Goal: Transaction & Acquisition: Book appointment/travel/reservation

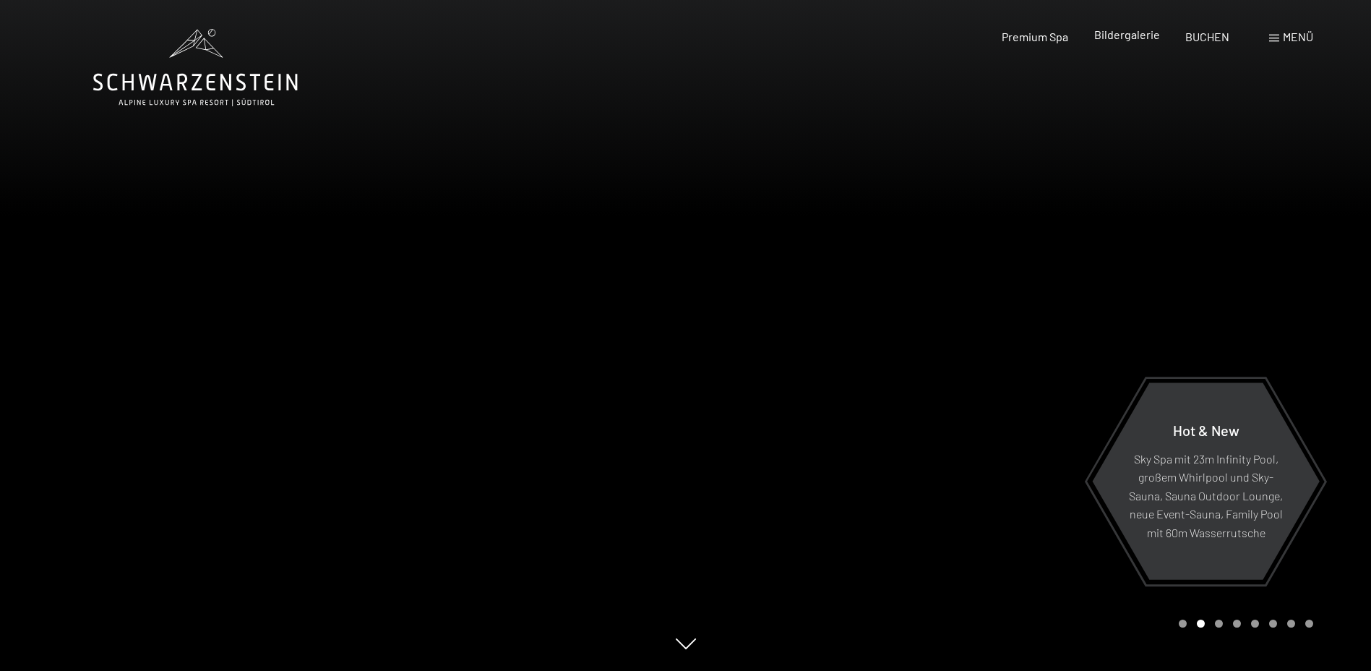
click at [1128, 35] on span "Bildergalerie" at bounding box center [1127, 34] width 66 height 14
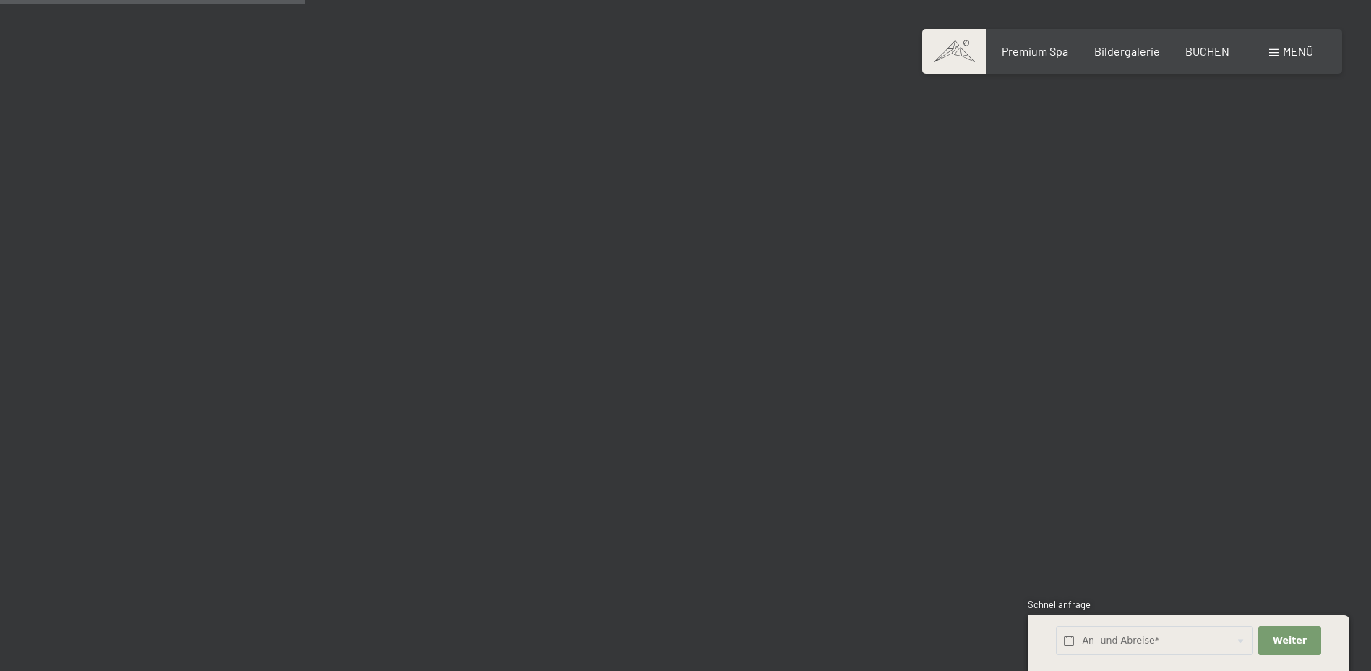
scroll to position [4121, 0]
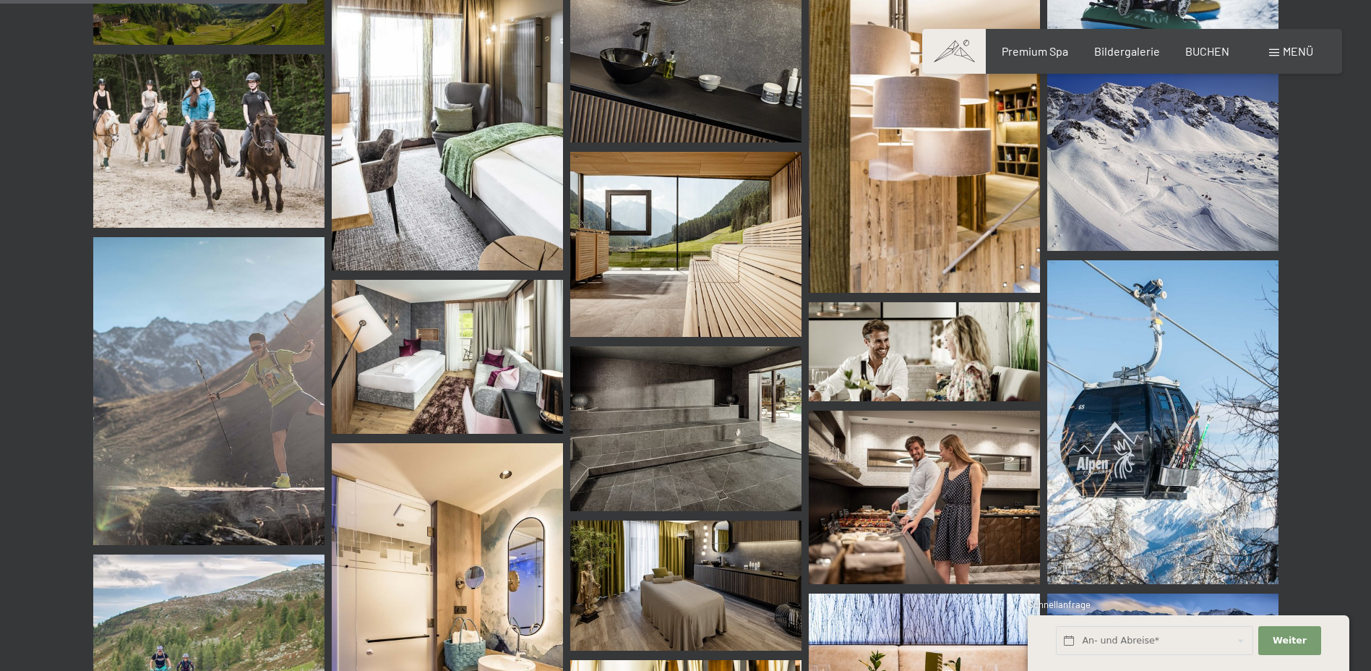
click at [712, 421] on img at bounding box center [685, 429] width 231 height 166
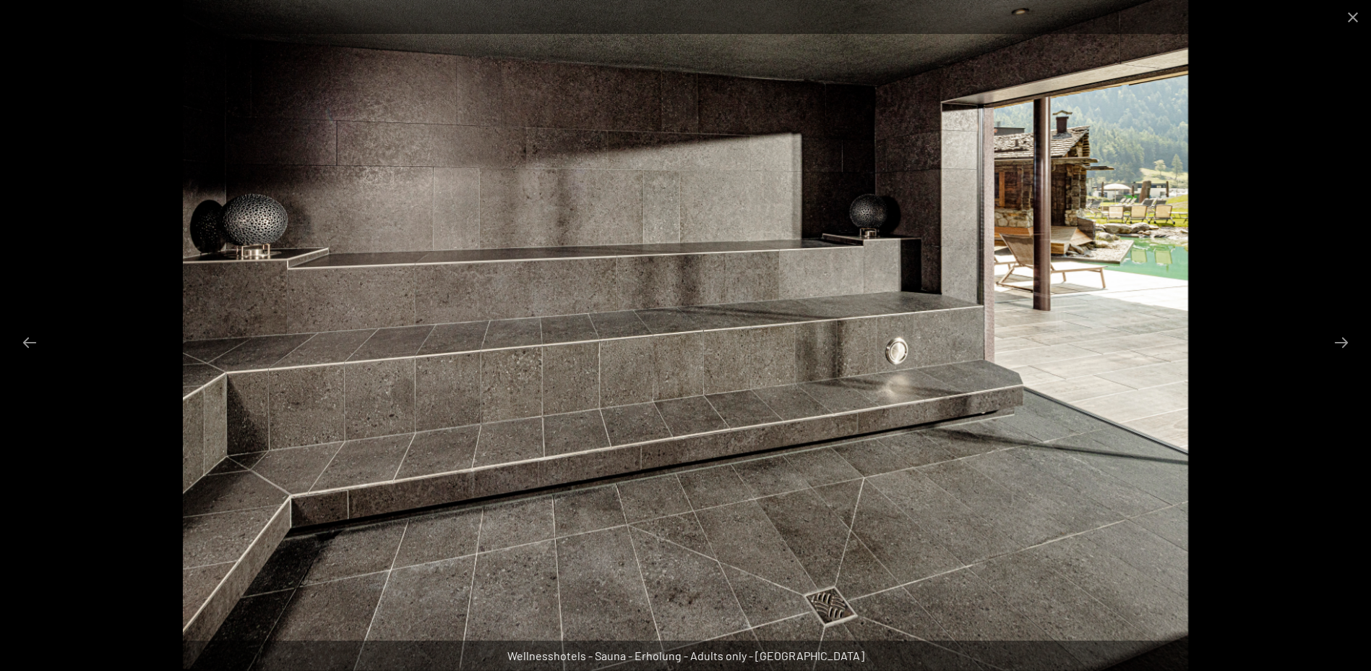
scroll to position [4193, 0]
click at [1354, 9] on button "Close gallery" at bounding box center [1353, 17] width 36 height 34
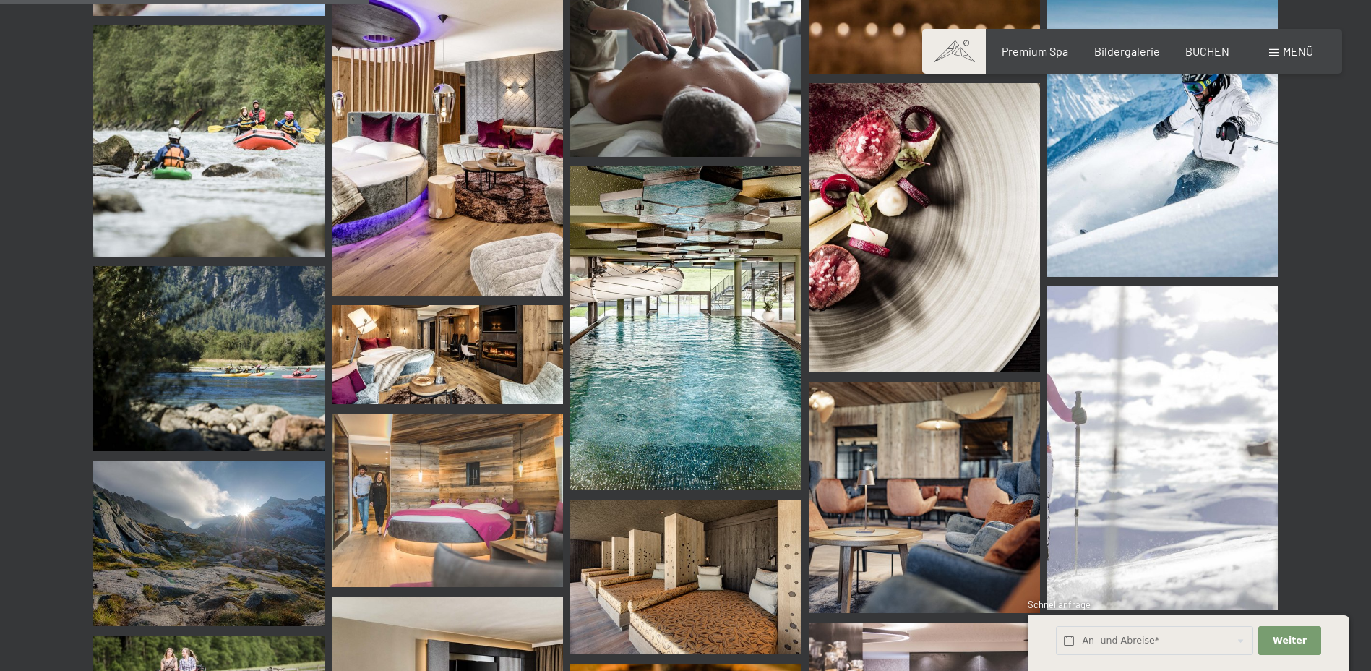
scroll to position [5060, 0]
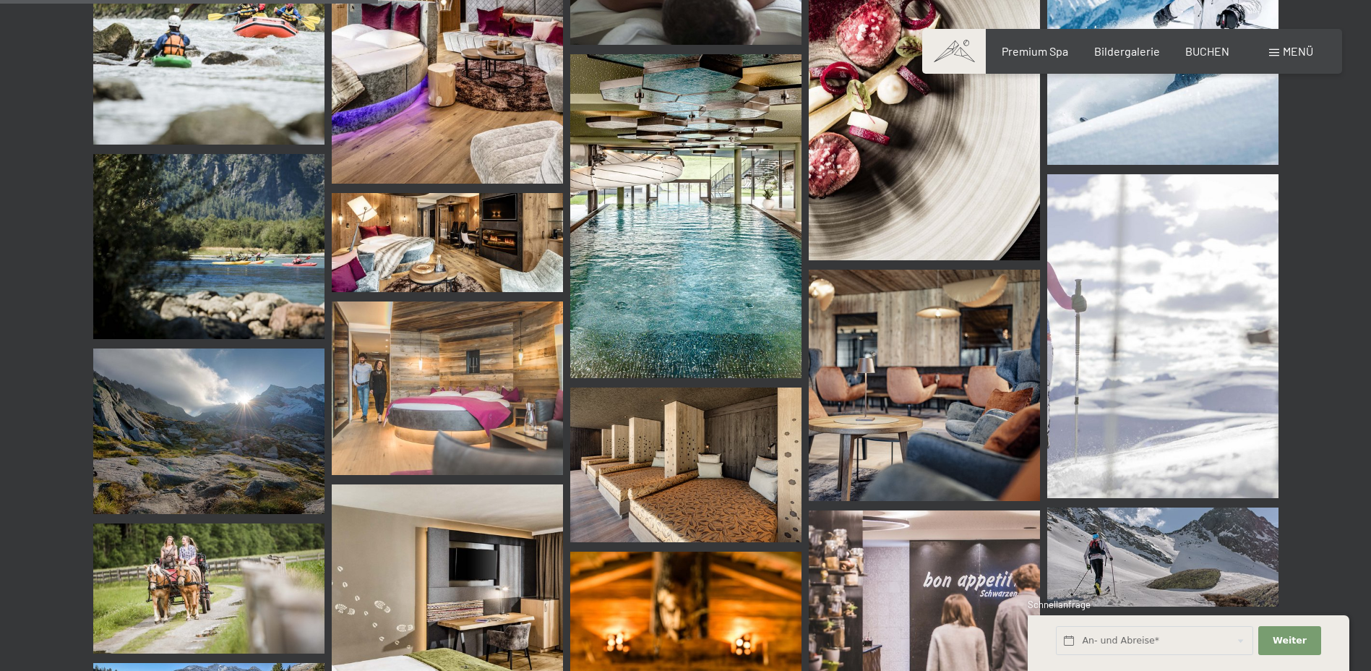
click at [710, 448] on img at bounding box center [685, 464] width 231 height 154
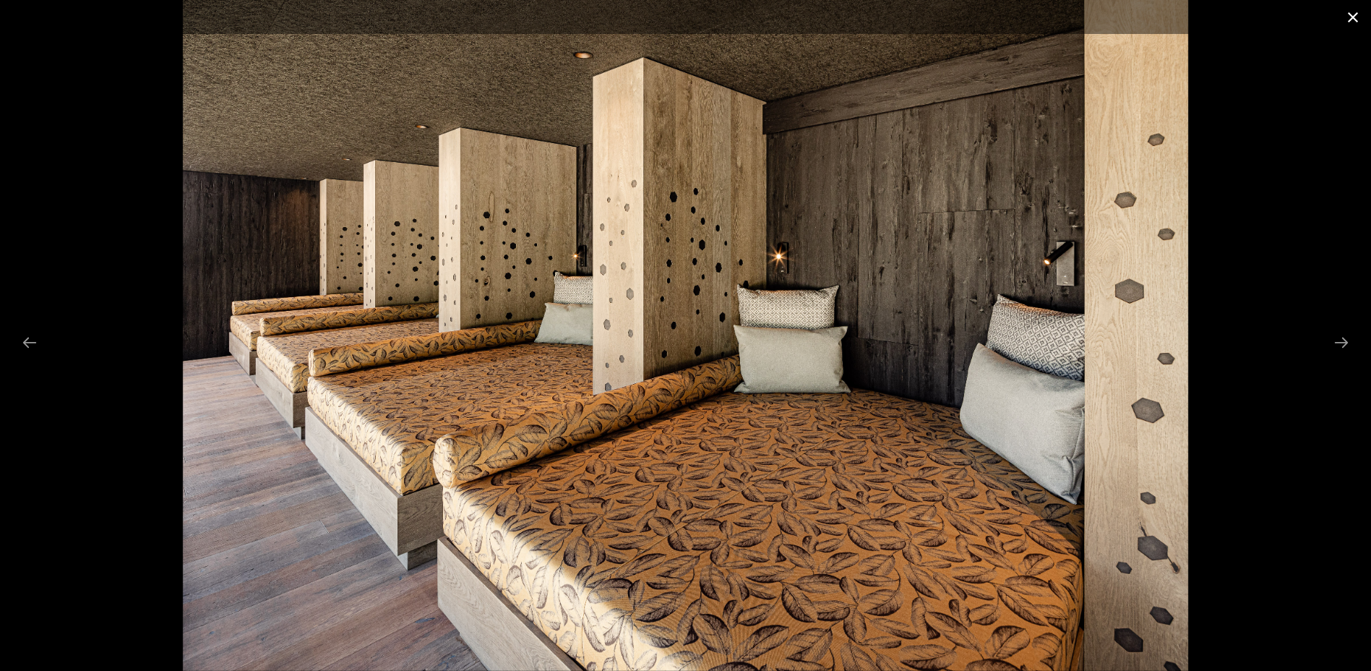
click at [1353, 18] on button "Close gallery" at bounding box center [1353, 17] width 36 height 34
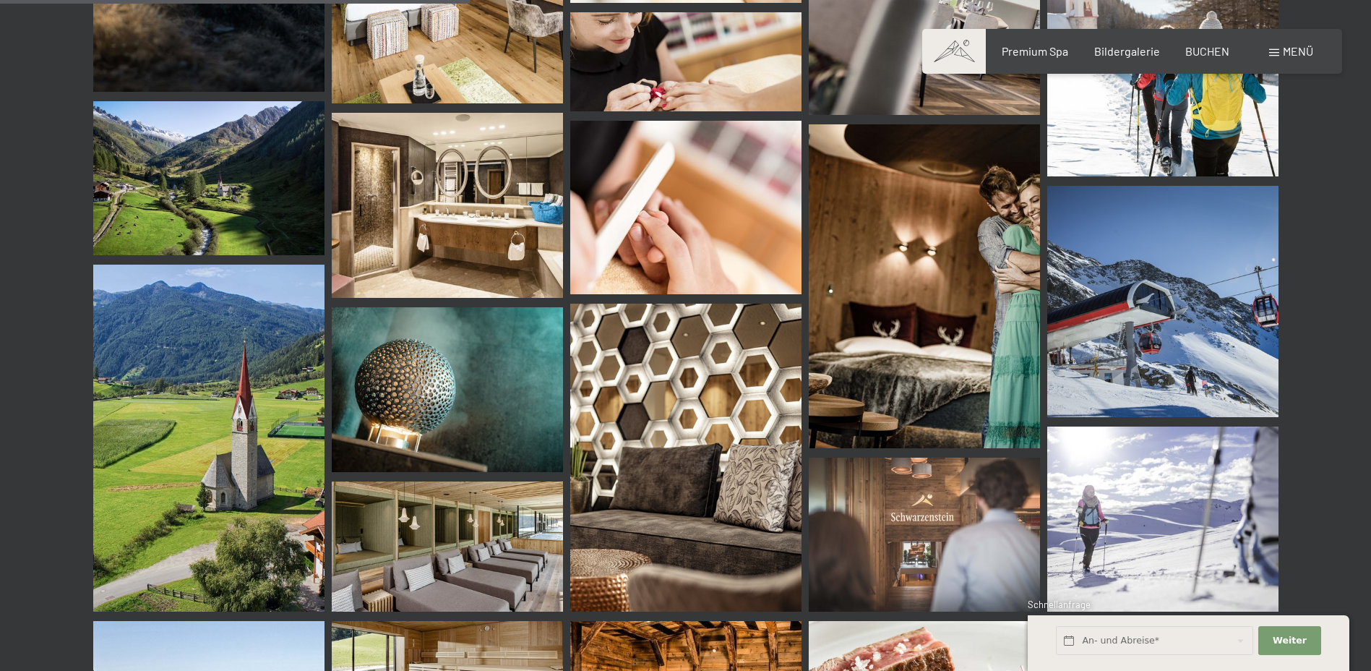
scroll to position [6506, 0]
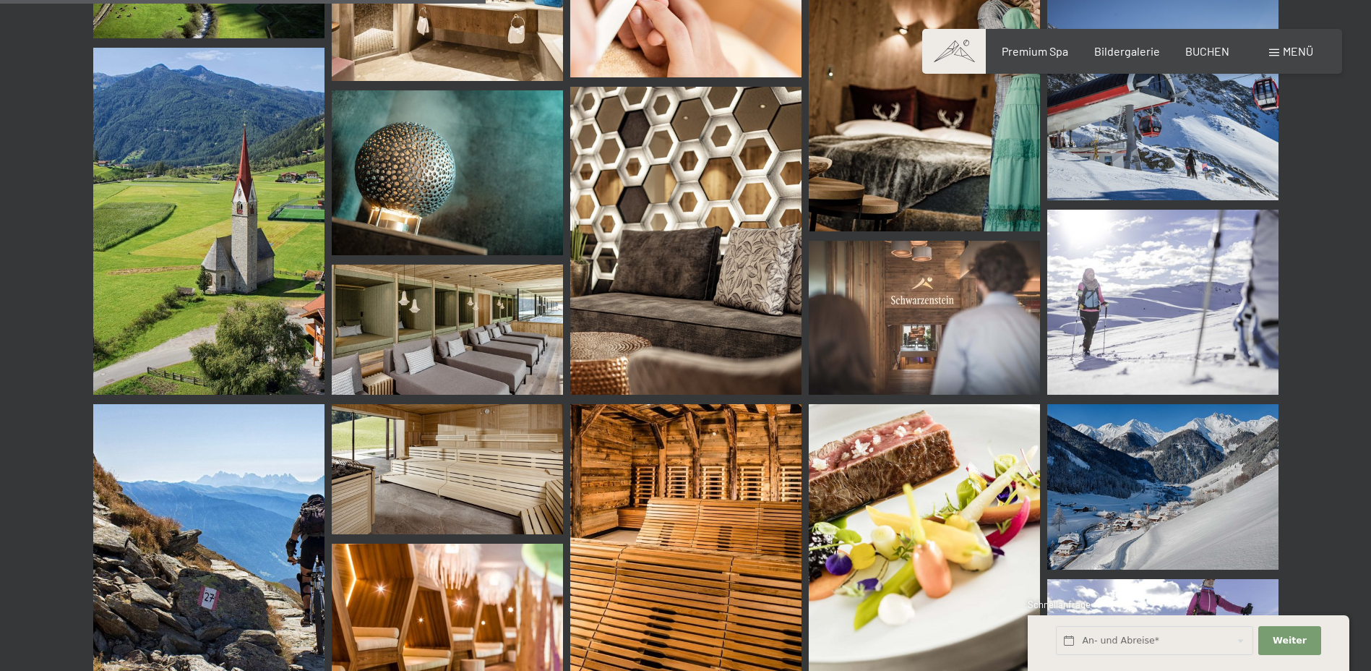
click at [455, 323] on img at bounding box center [447, 330] width 231 height 130
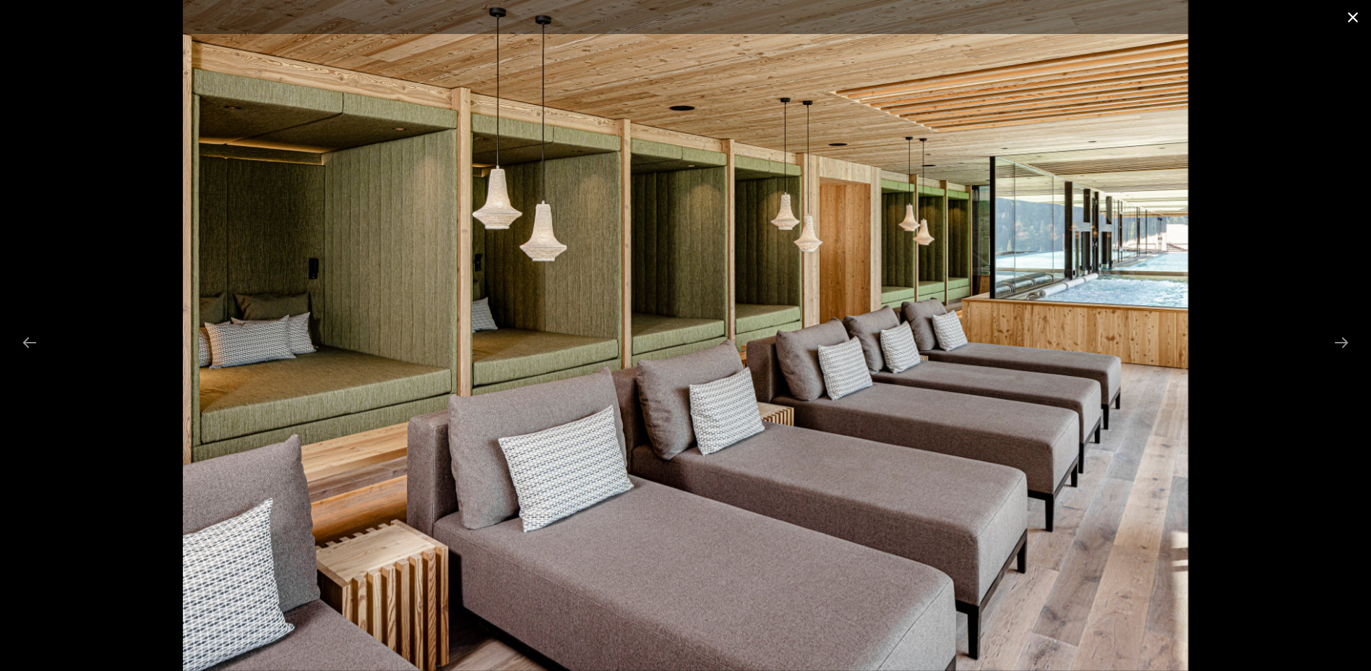
click at [1350, 10] on button "Close gallery" at bounding box center [1353, 17] width 36 height 34
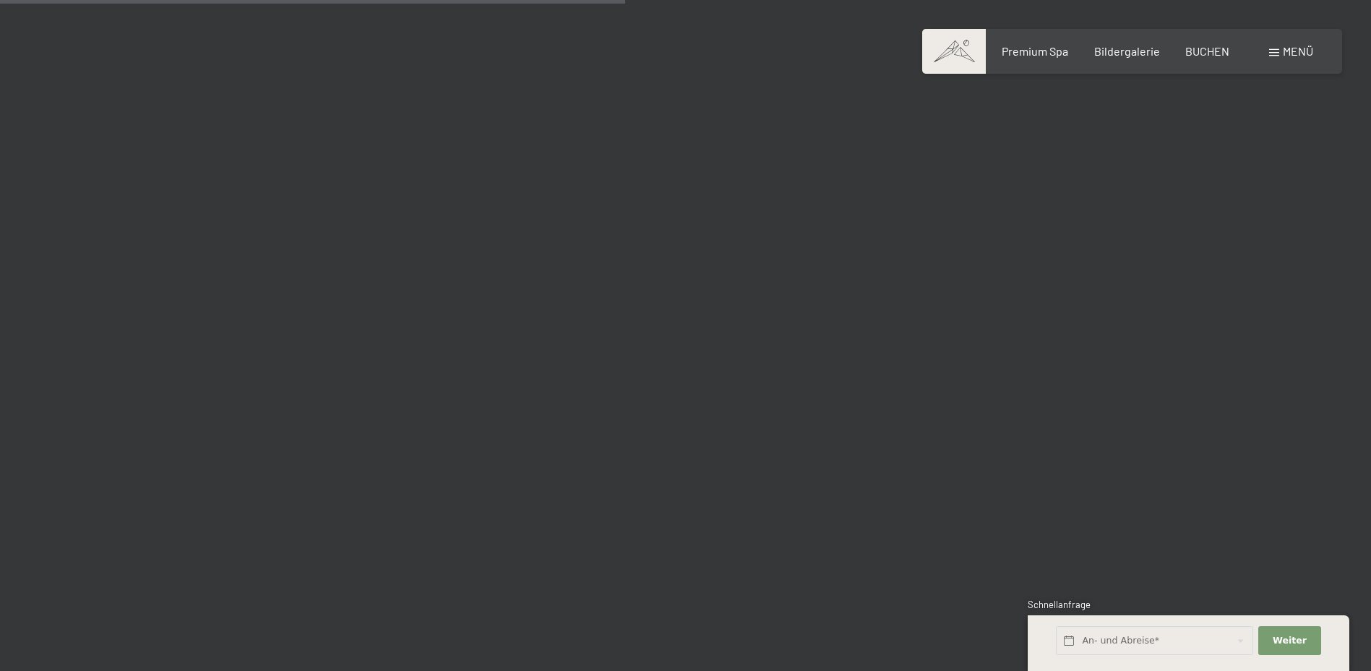
scroll to position [8675, 0]
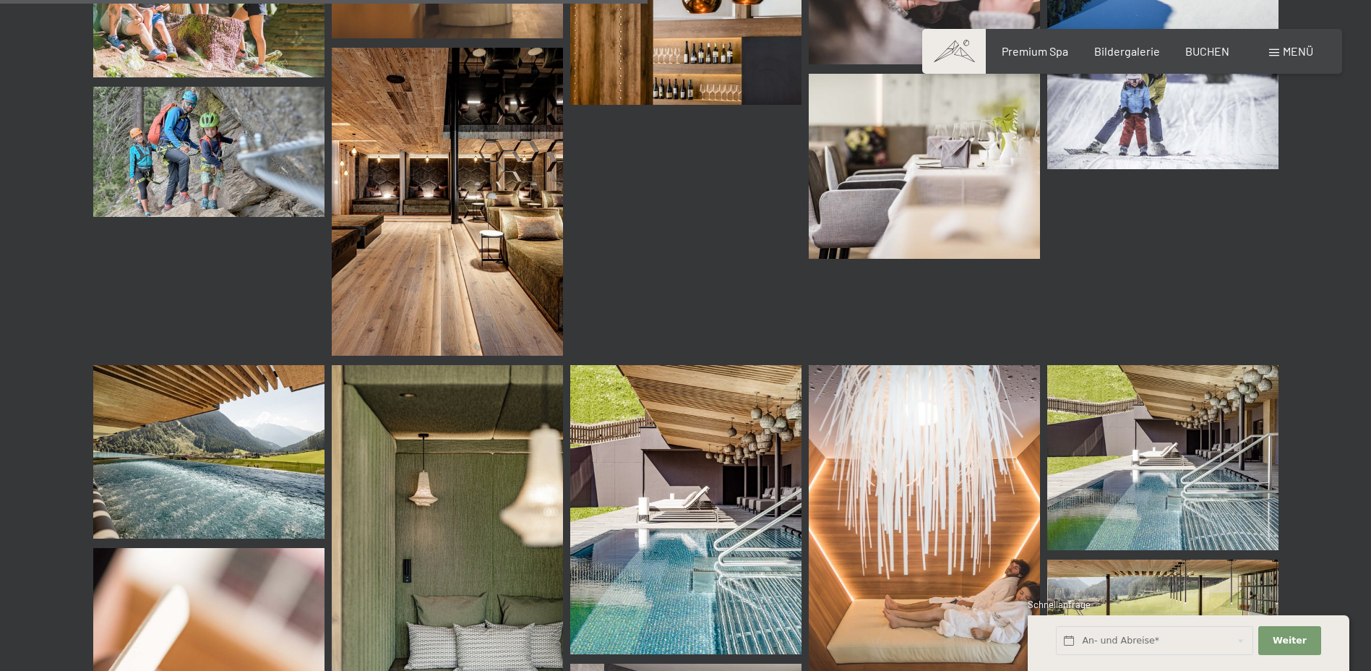
click at [458, 206] on img at bounding box center [447, 202] width 231 height 309
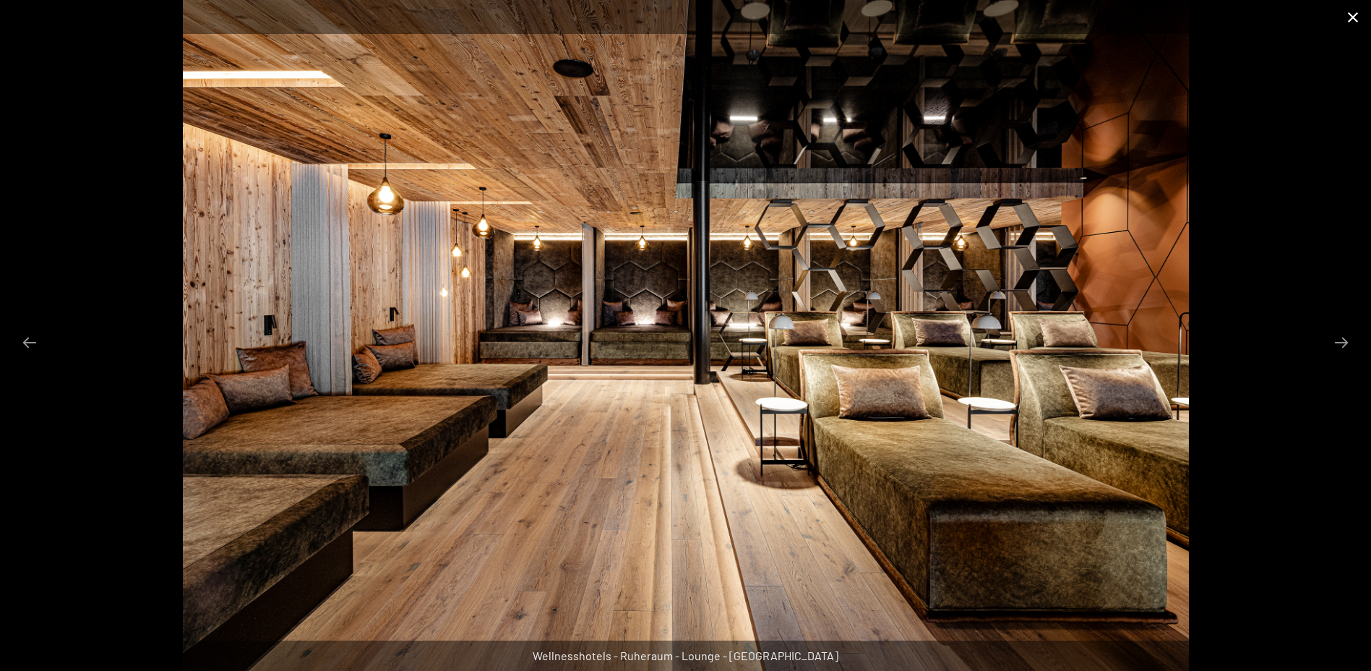
click at [1357, 20] on button "Close gallery" at bounding box center [1353, 17] width 36 height 34
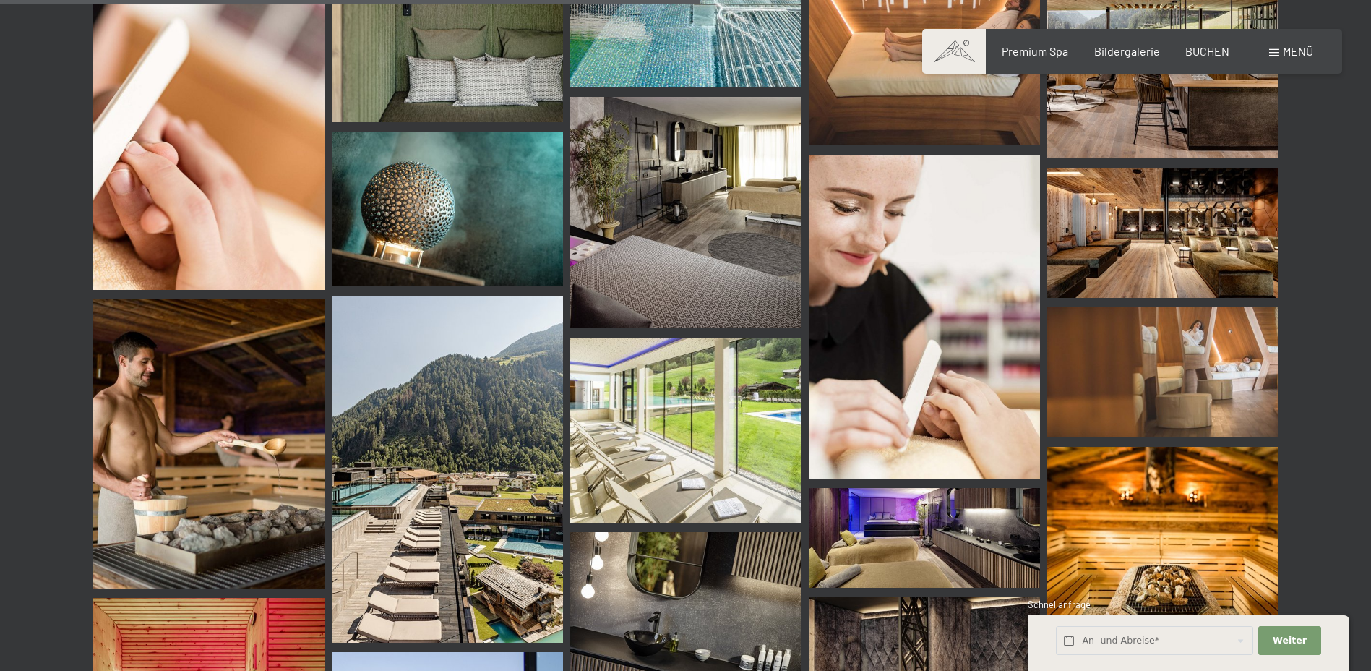
scroll to position [9398, 0]
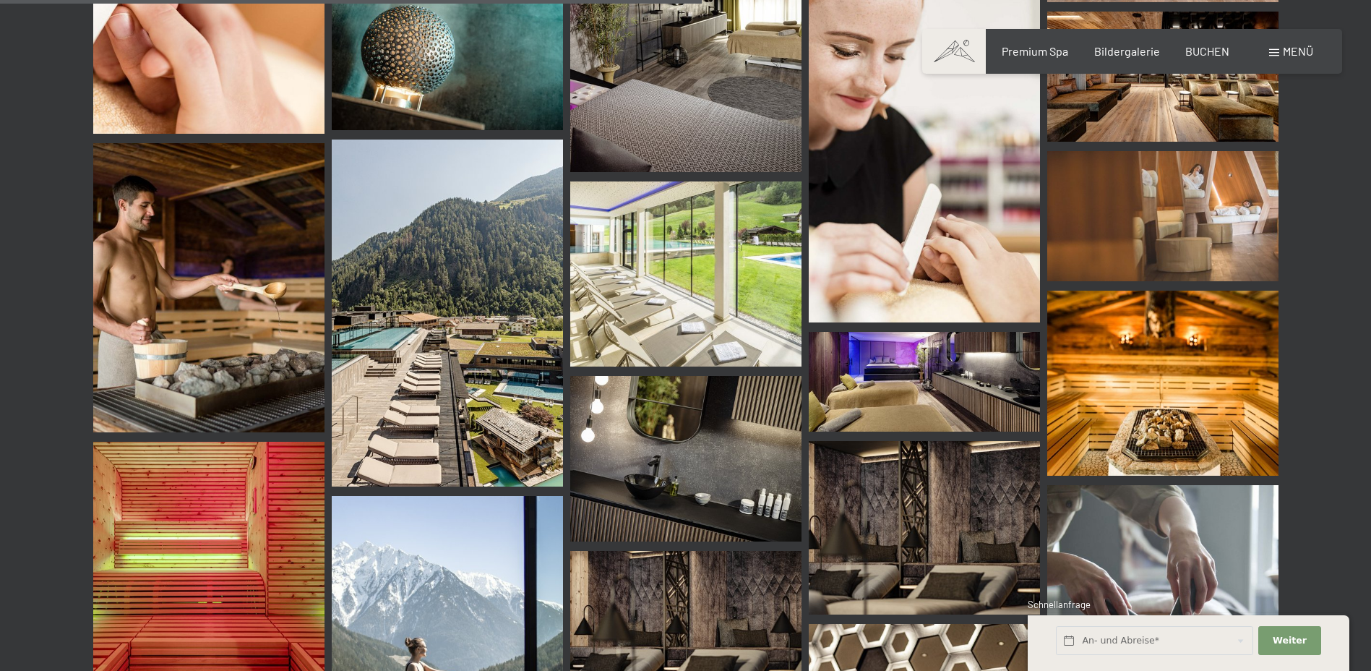
click at [690, 287] on img at bounding box center [685, 273] width 231 height 185
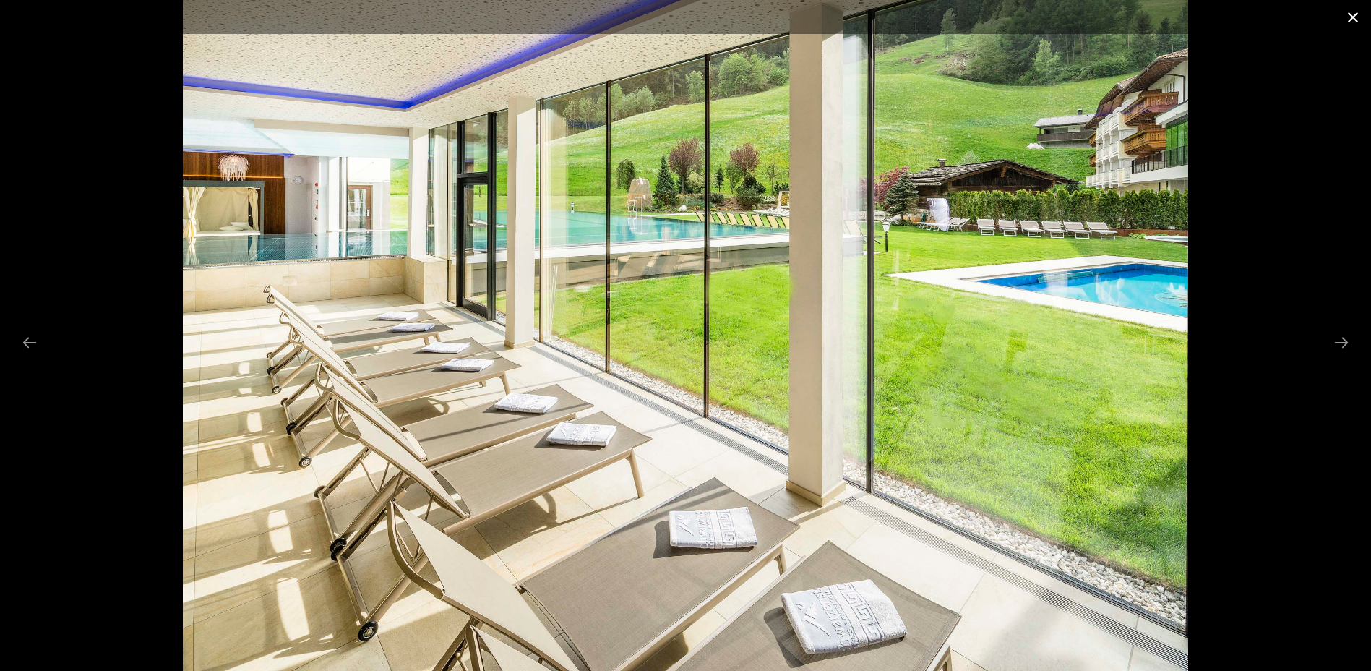
click at [1355, 15] on button "Close gallery" at bounding box center [1353, 17] width 36 height 34
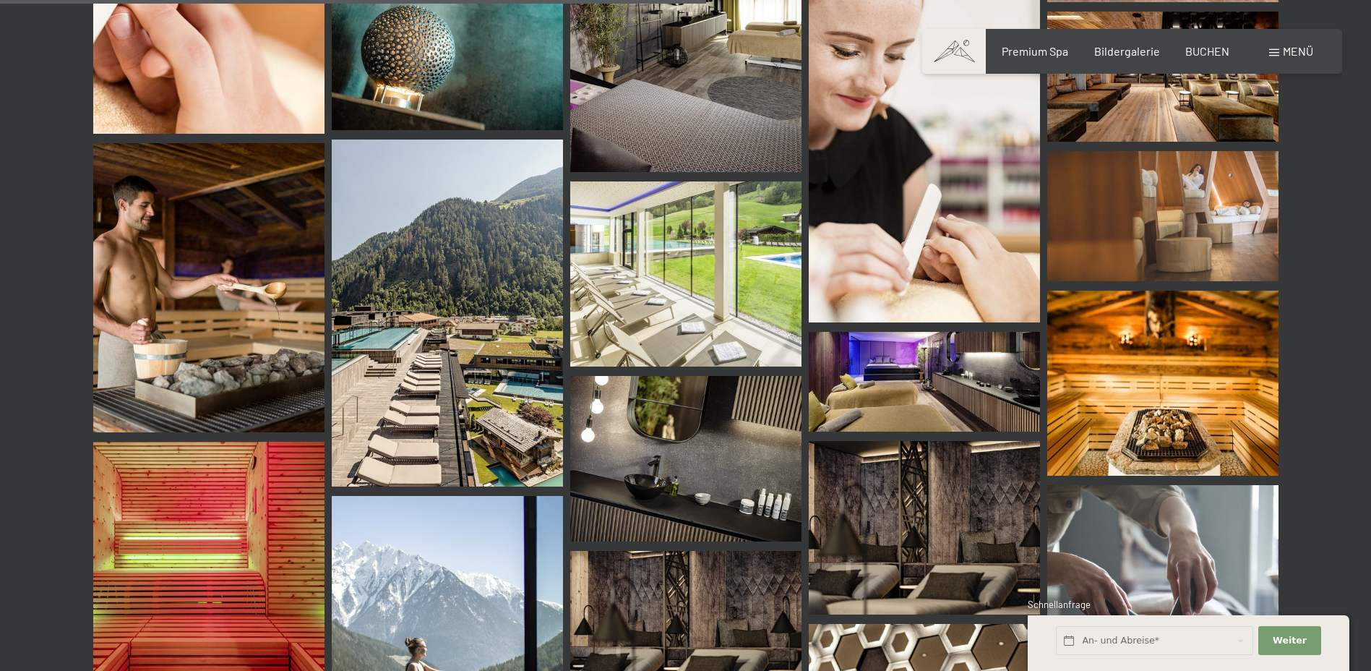
scroll to position [9687, 0]
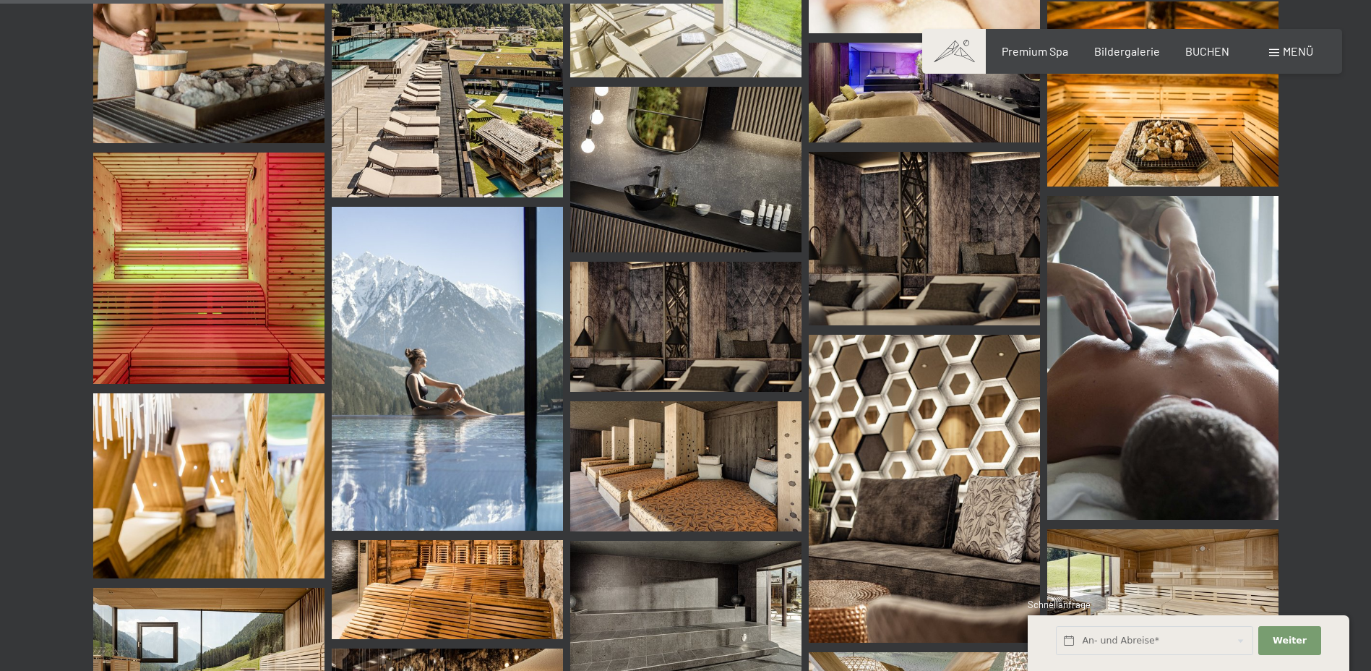
click at [632, 364] on img at bounding box center [685, 327] width 231 height 130
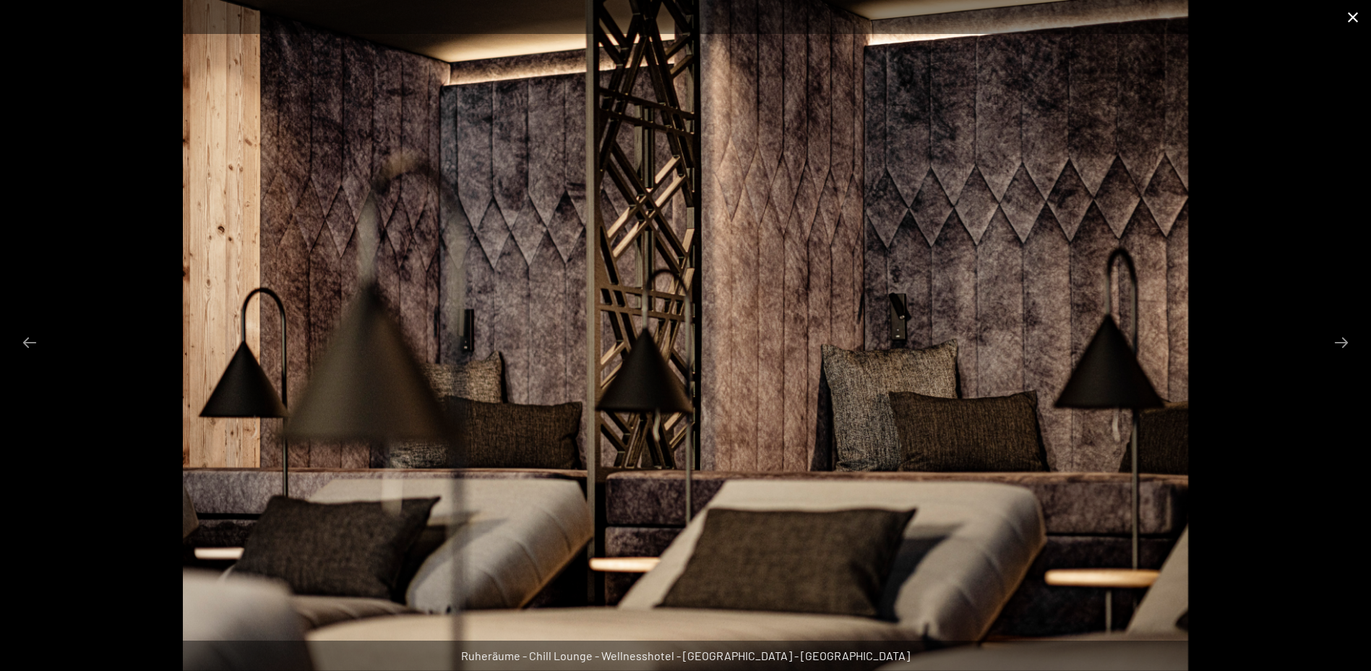
click at [1350, 12] on button "Close gallery" at bounding box center [1353, 17] width 36 height 34
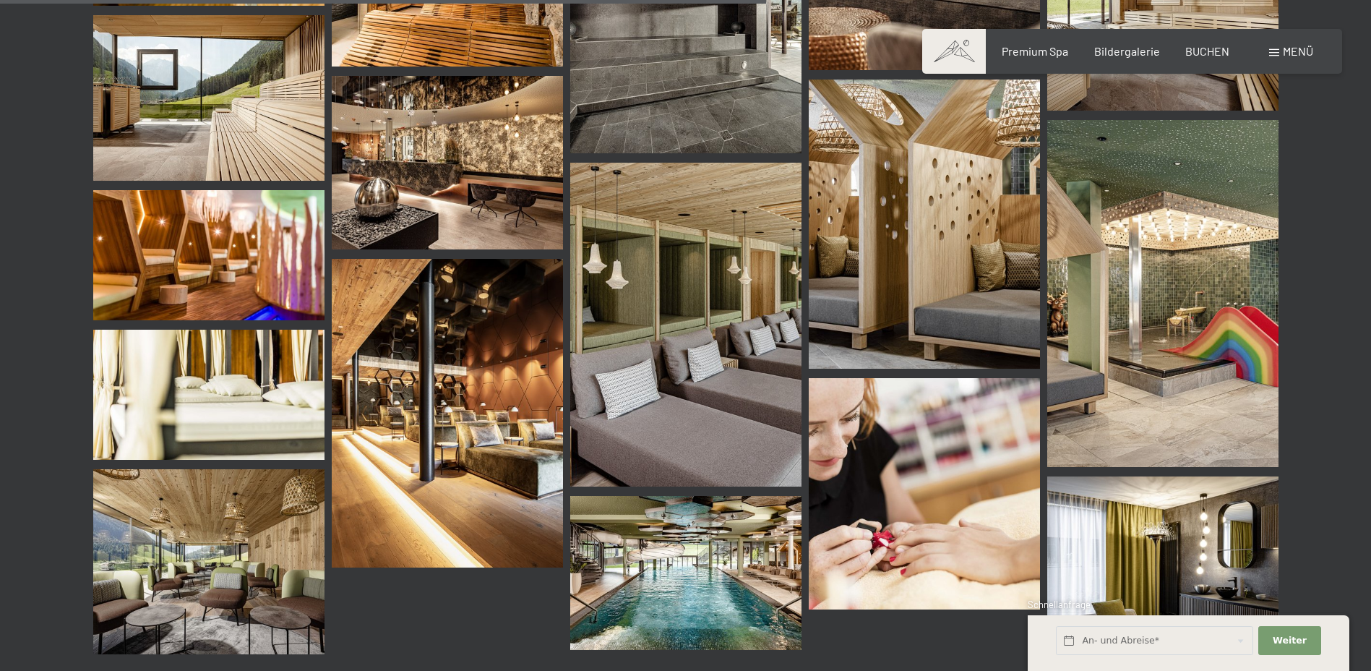
scroll to position [10265, 0]
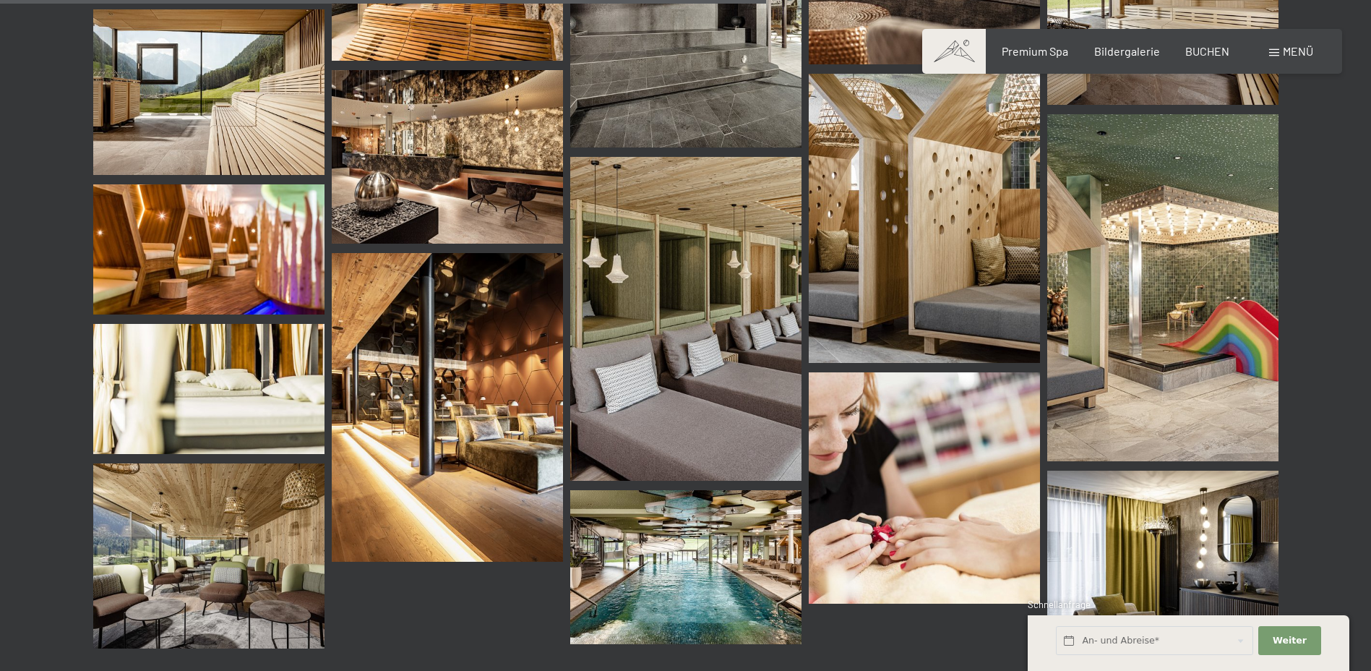
click at [500, 382] on img at bounding box center [447, 407] width 231 height 309
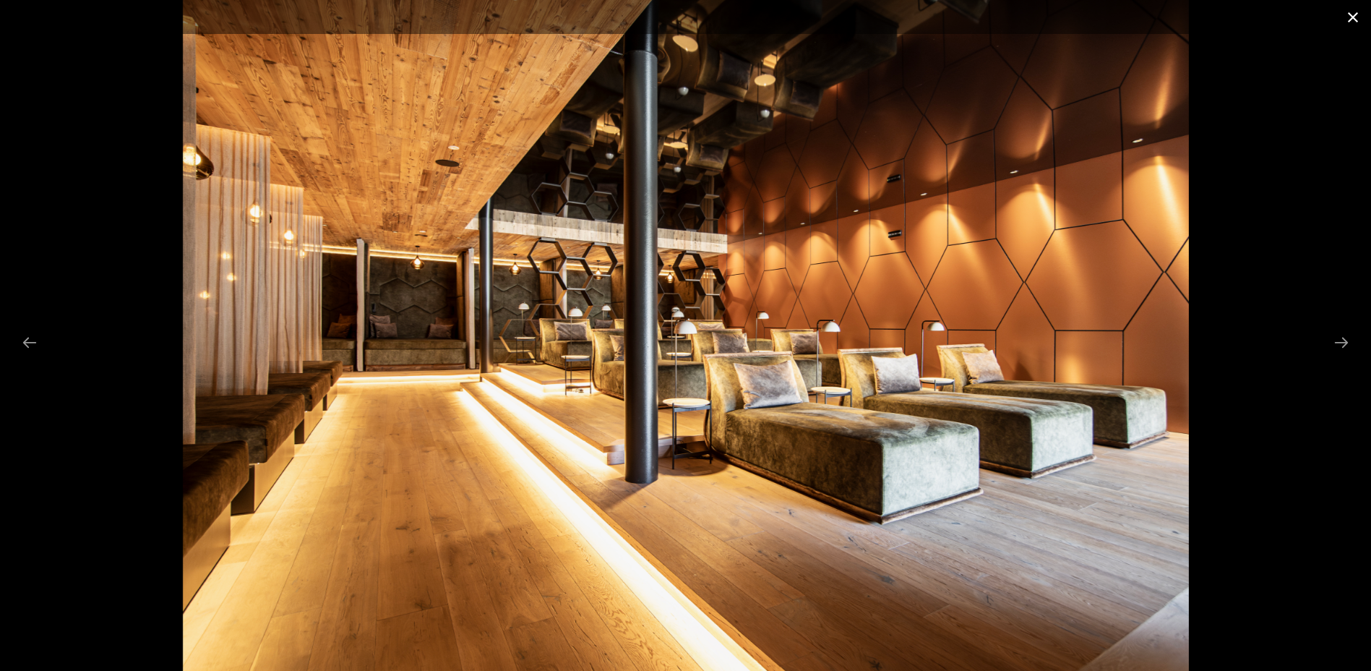
click at [1348, 15] on button "Close gallery" at bounding box center [1353, 17] width 36 height 34
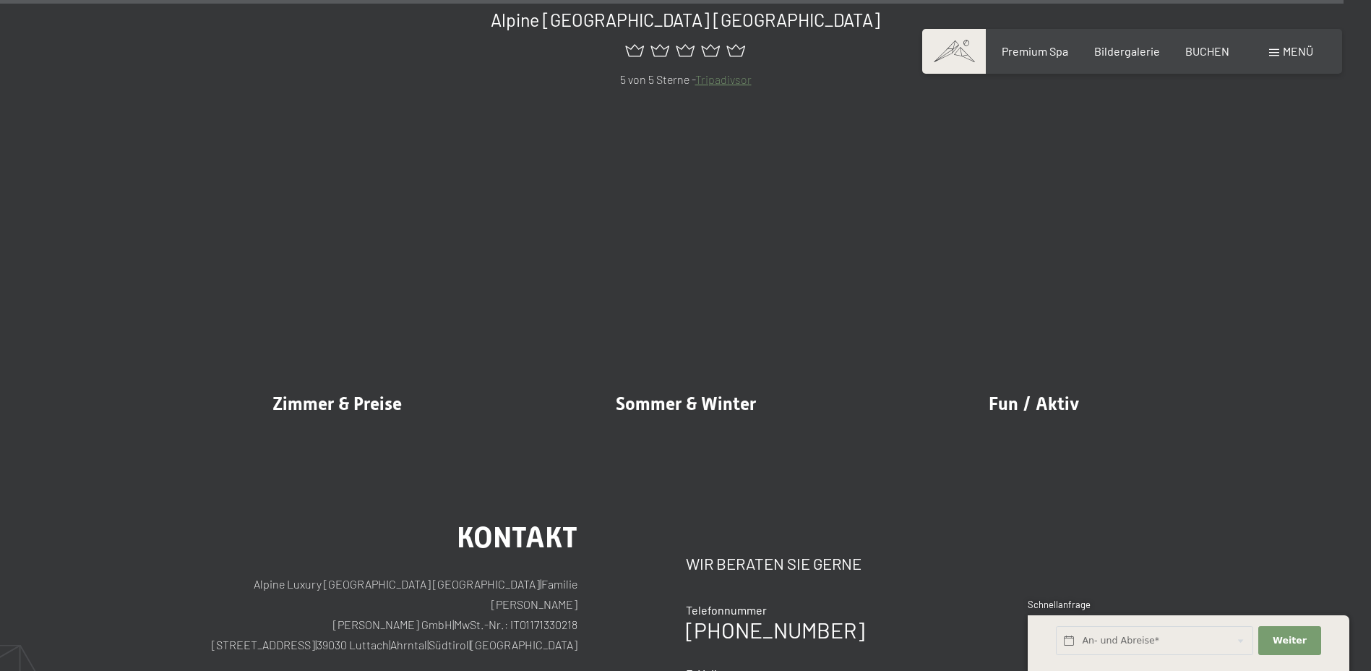
scroll to position [18072, 0]
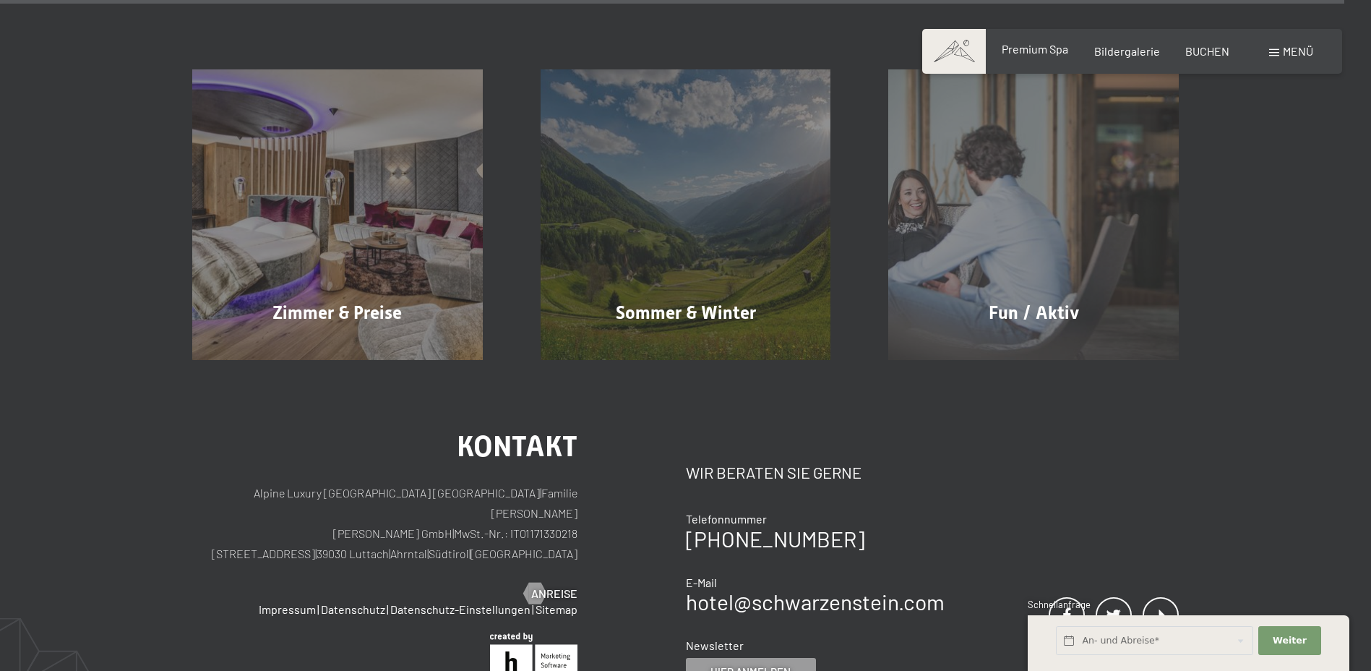
click at [1054, 47] on span "Premium Spa" at bounding box center [1035, 49] width 67 height 14
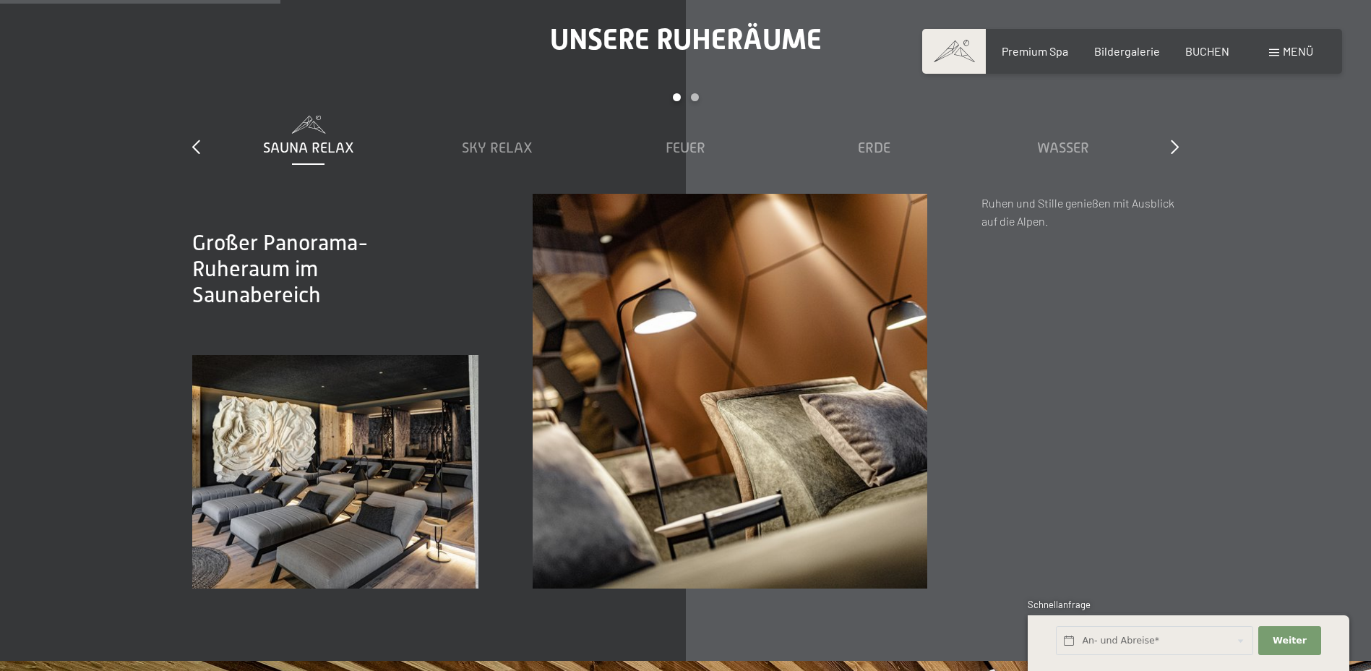
scroll to position [2169, 0]
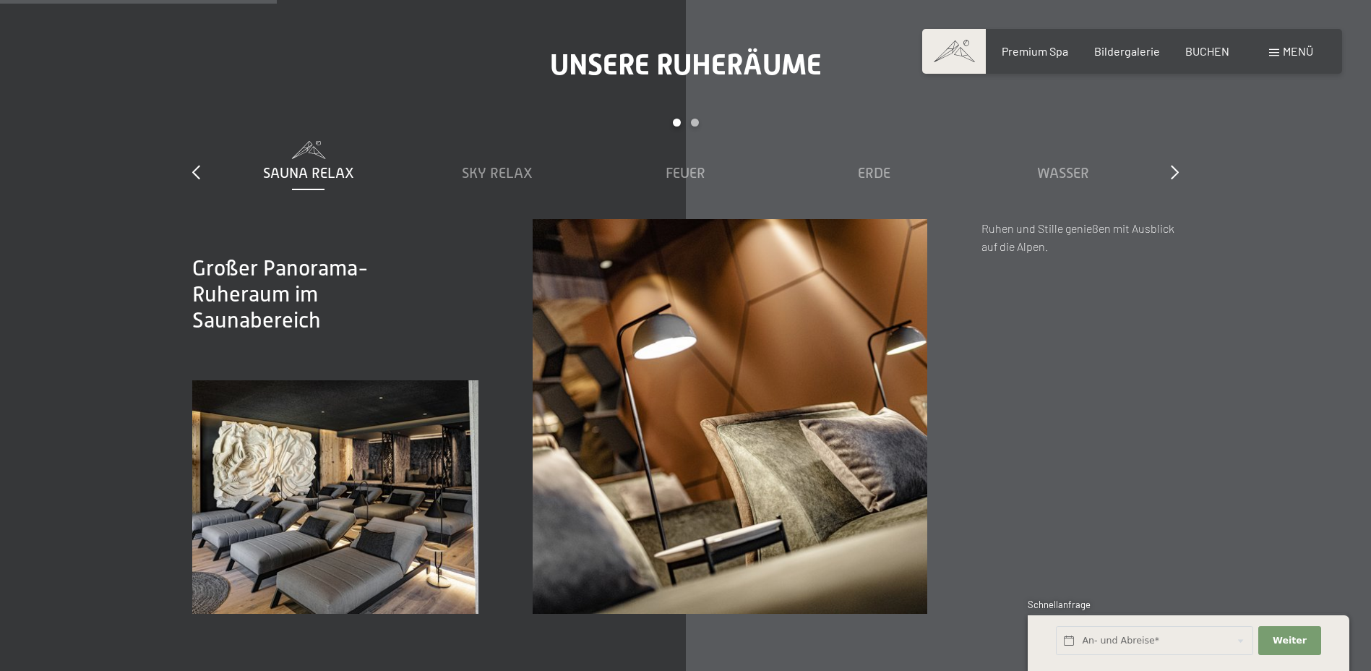
click at [315, 182] on div "Sauna Relax" at bounding box center [308, 173] width 174 height 20
click at [484, 174] on span "Sky Relax" at bounding box center [497, 173] width 71 height 16
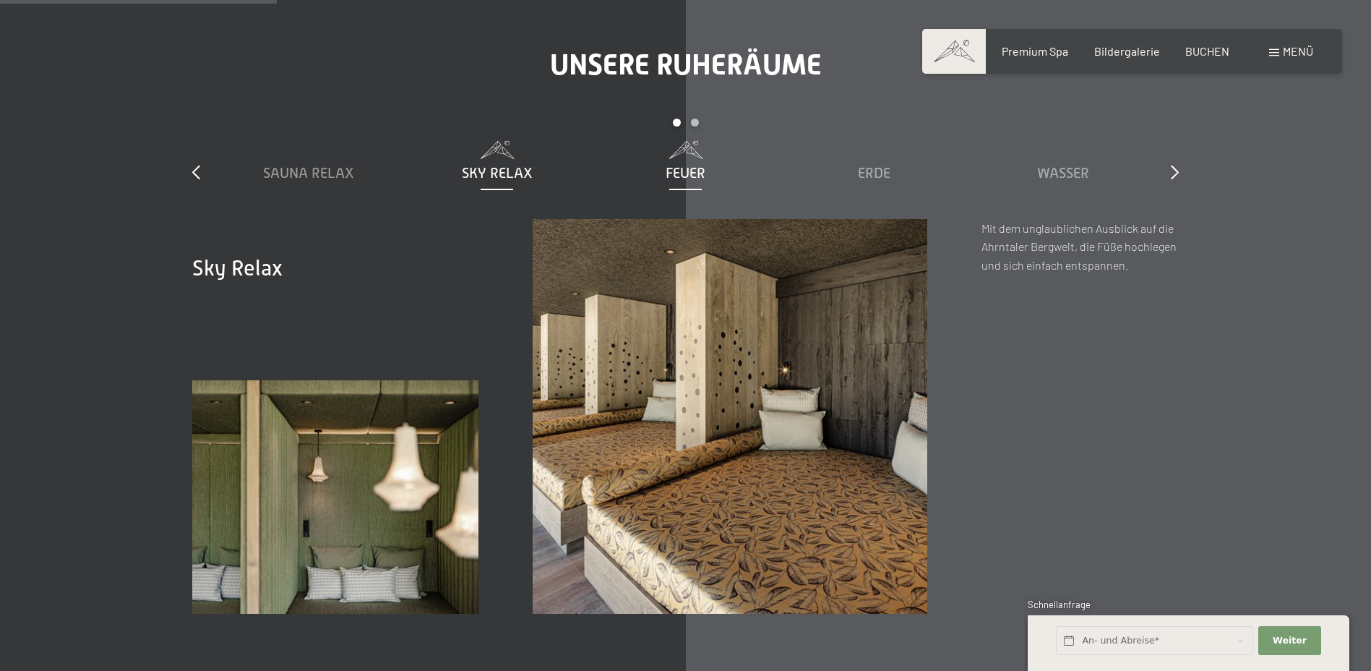
click at [665, 163] on div "Feuer" at bounding box center [686, 173] width 174 height 20
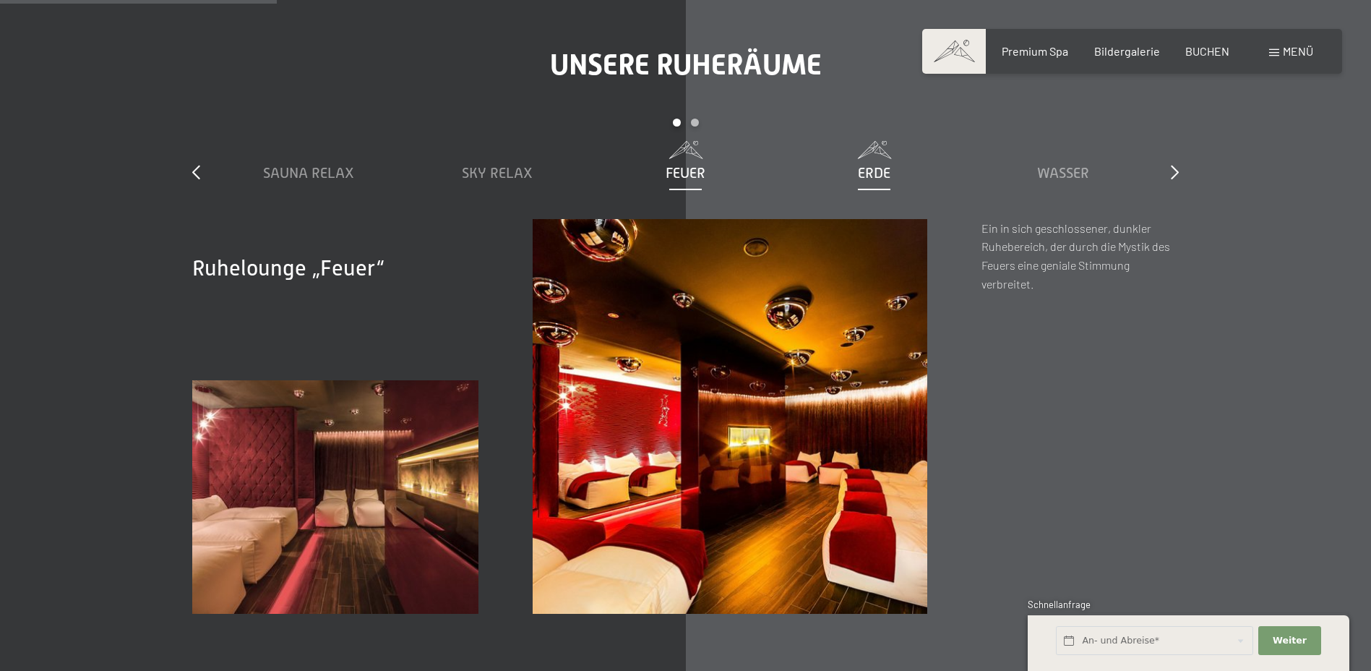
click at [872, 165] on span "Erde" at bounding box center [874, 173] width 33 height 16
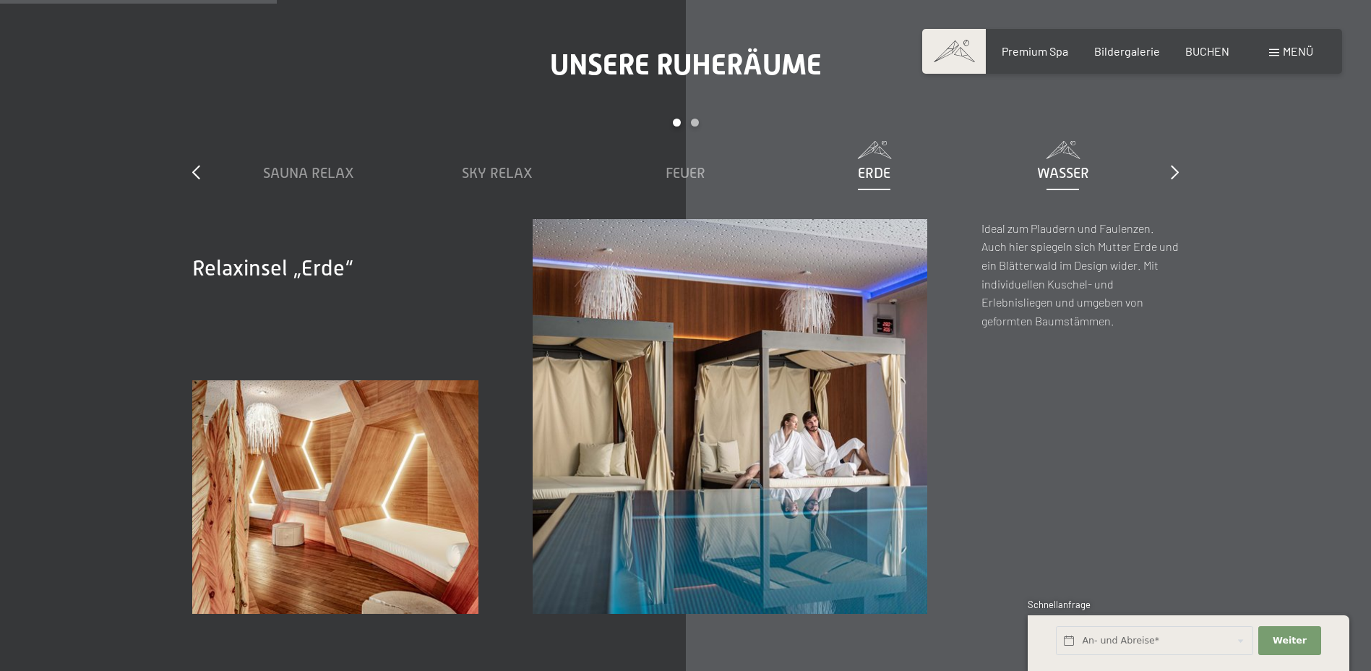
click at [1079, 174] on span "Wasser" at bounding box center [1063, 173] width 52 height 16
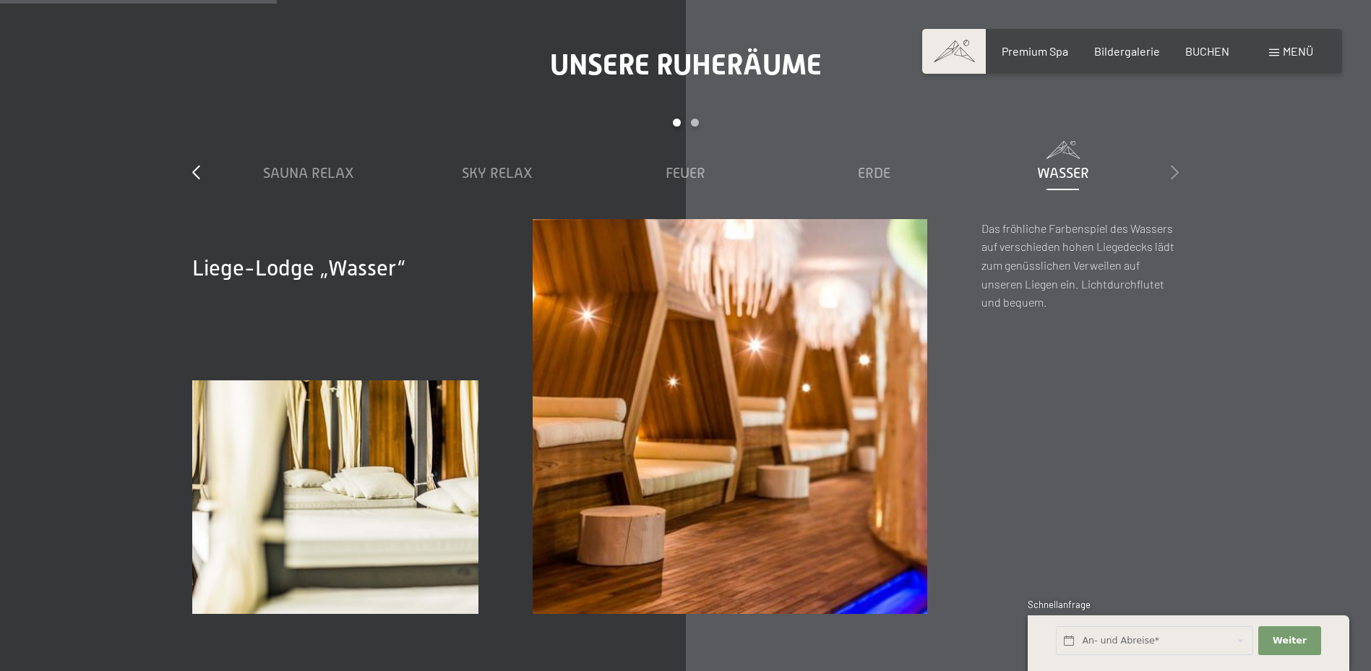
click at [1173, 172] on icon at bounding box center [1175, 172] width 8 height 14
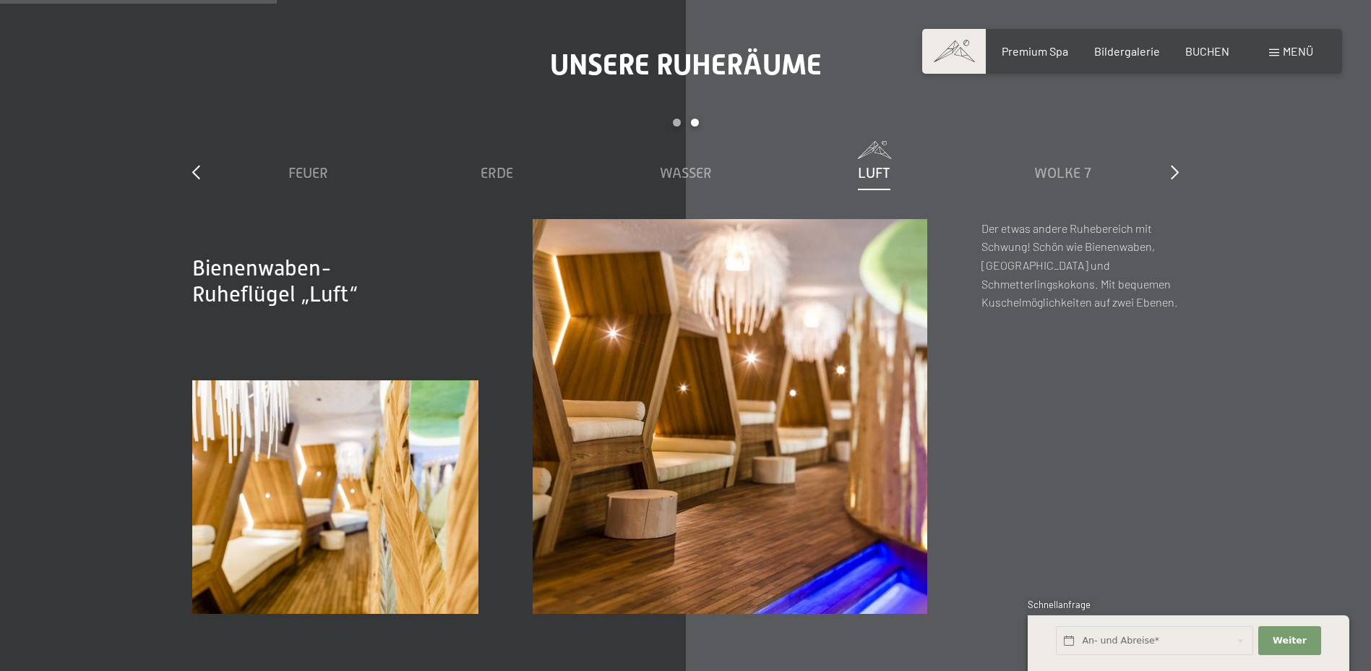
click at [869, 177] on span "Luft" at bounding box center [874, 173] width 33 height 16
click at [1045, 172] on span "Wolke 7" at bounding box center [1062, 173] width 57 height 16
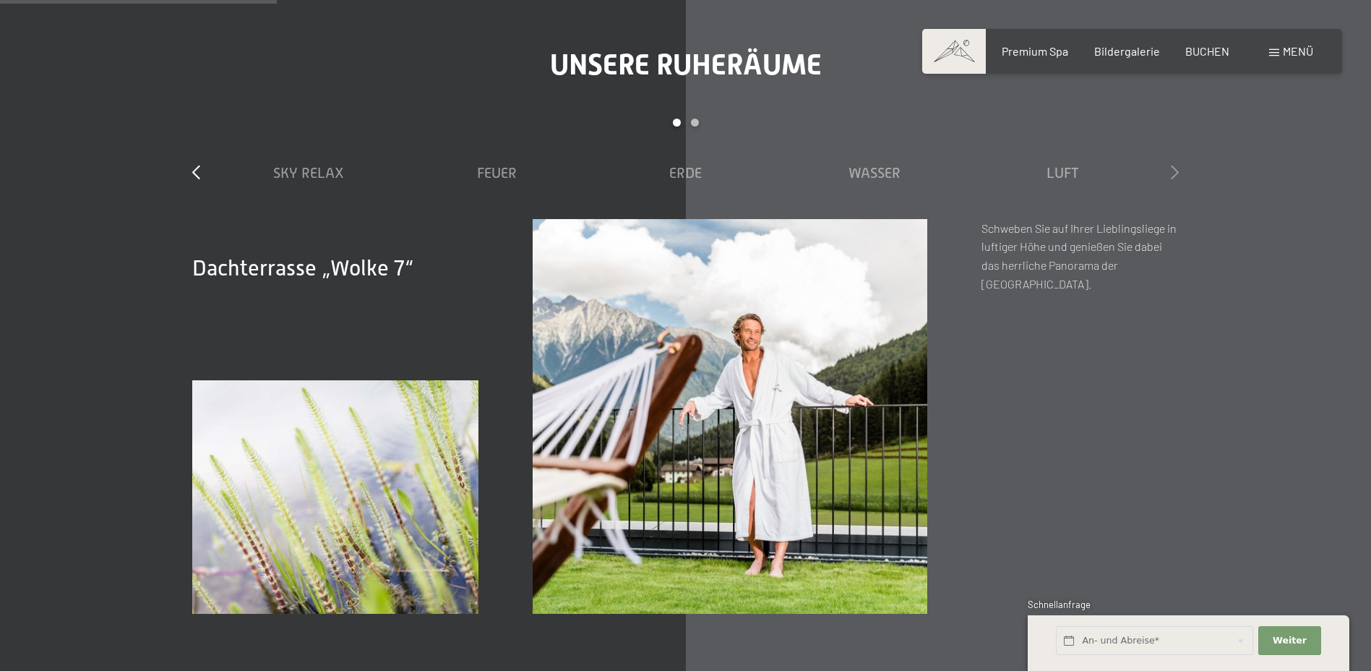
click at [1173, 169] on icon at bounding box center [1175, 172] width 8 height 14
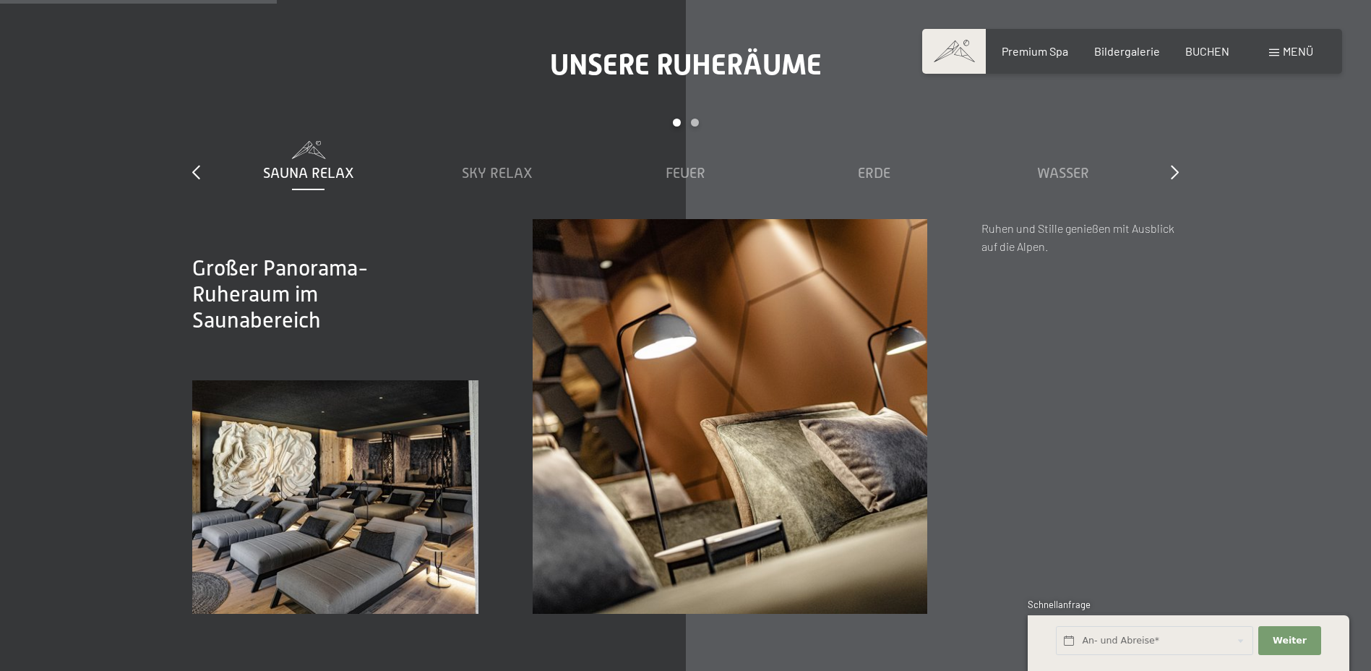
click at [398, 497] on img at bounding box center [335, 496] width 286 height 233
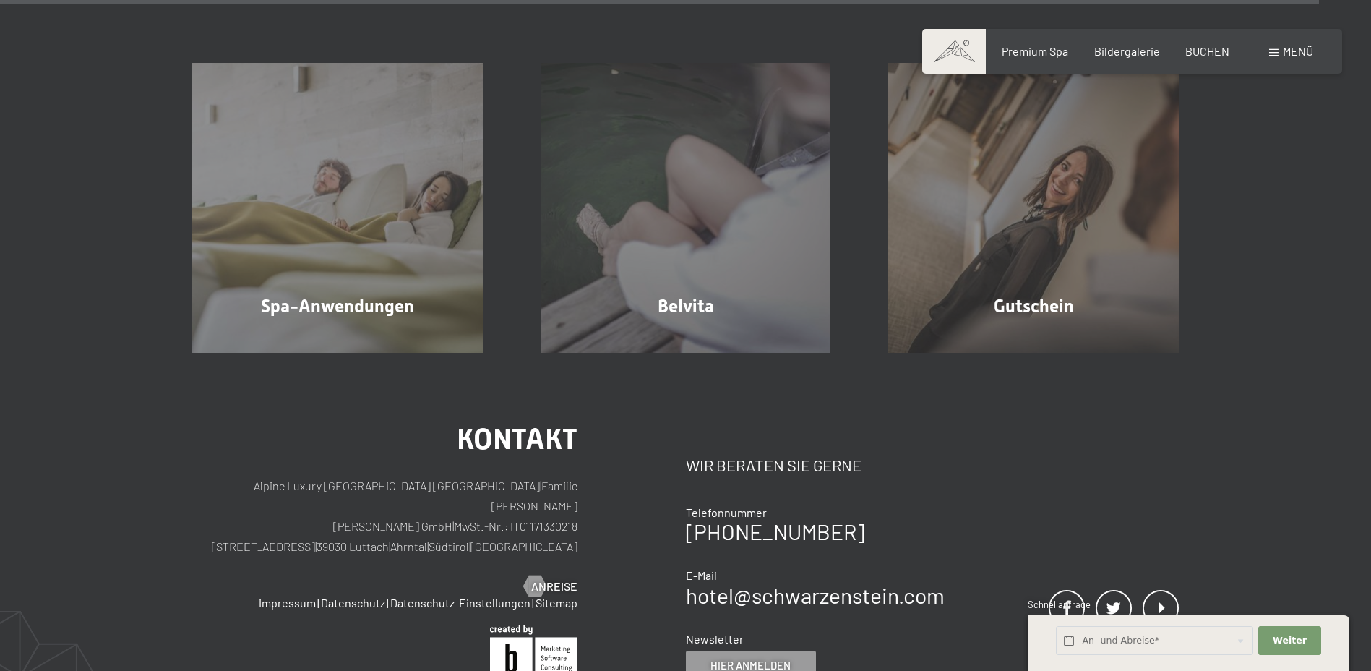
scroll to position [8767, 0]
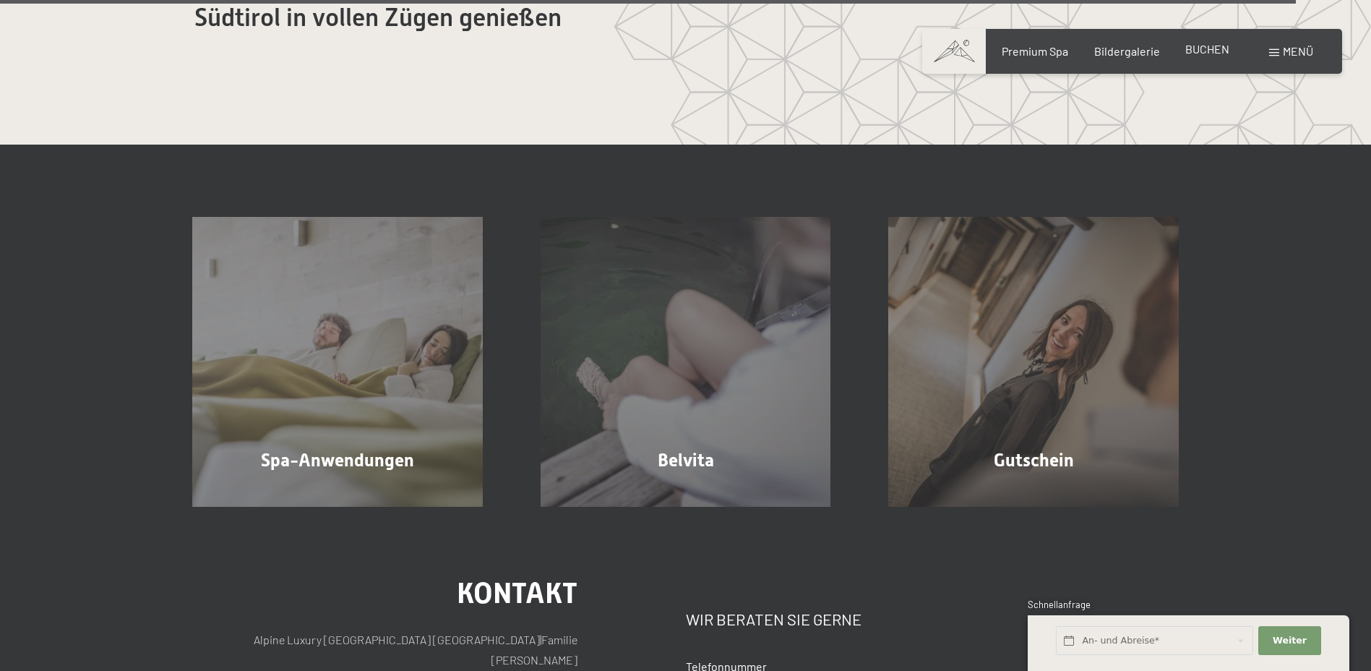
click at [1220, 50] on span "BUCHEN" at bounding box center [1208, 49] width 44 height 14
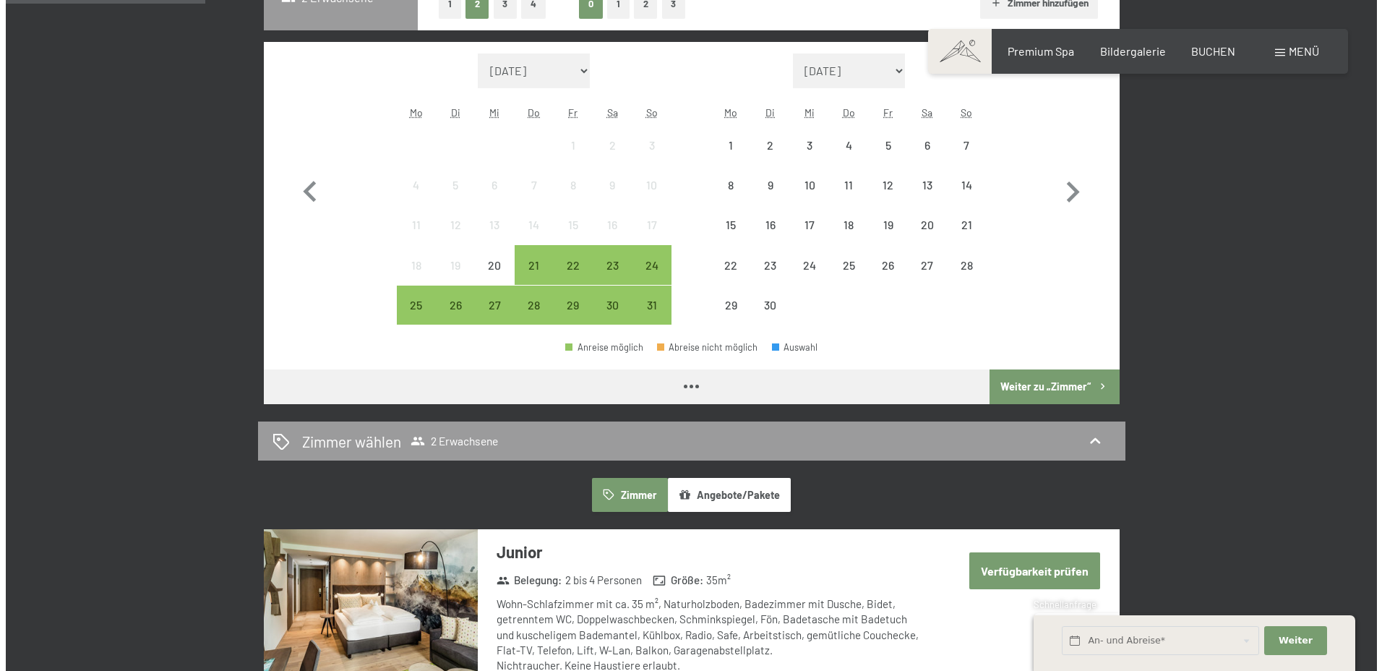
scroll to position [723, 0]
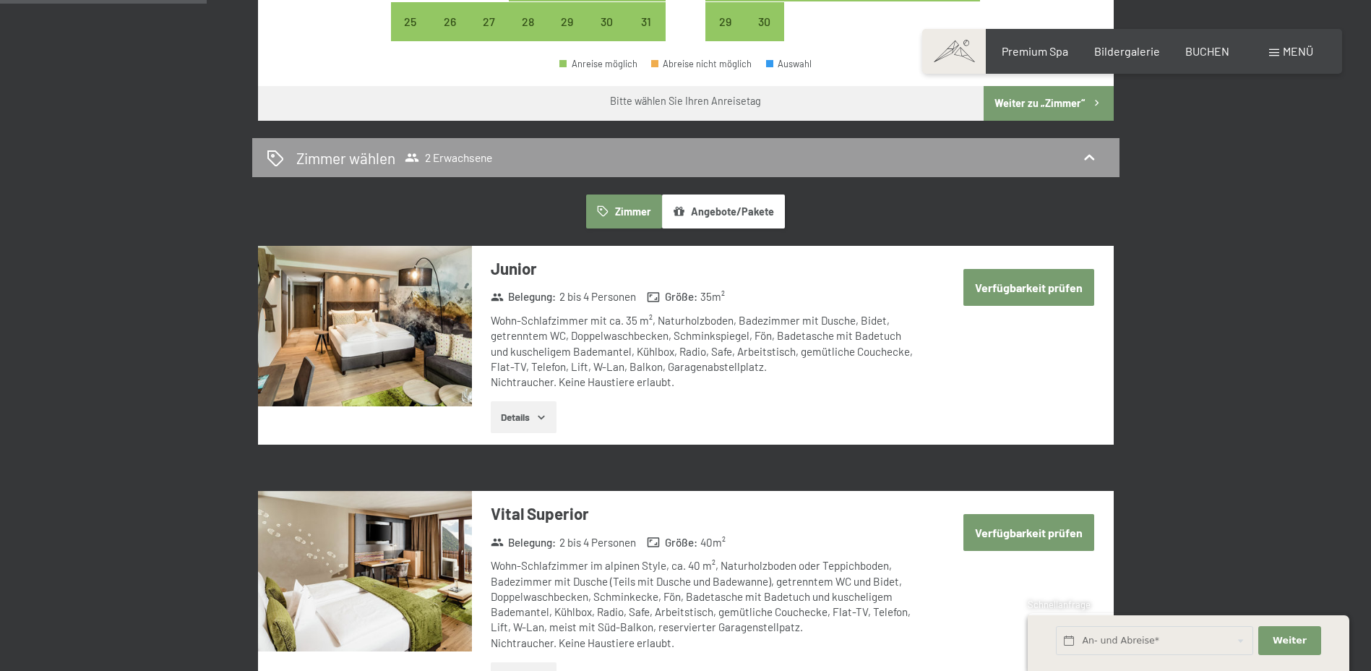
click at [1284, 44] on span "Menü" at bounding box center [1298, 51] width 30 height 14
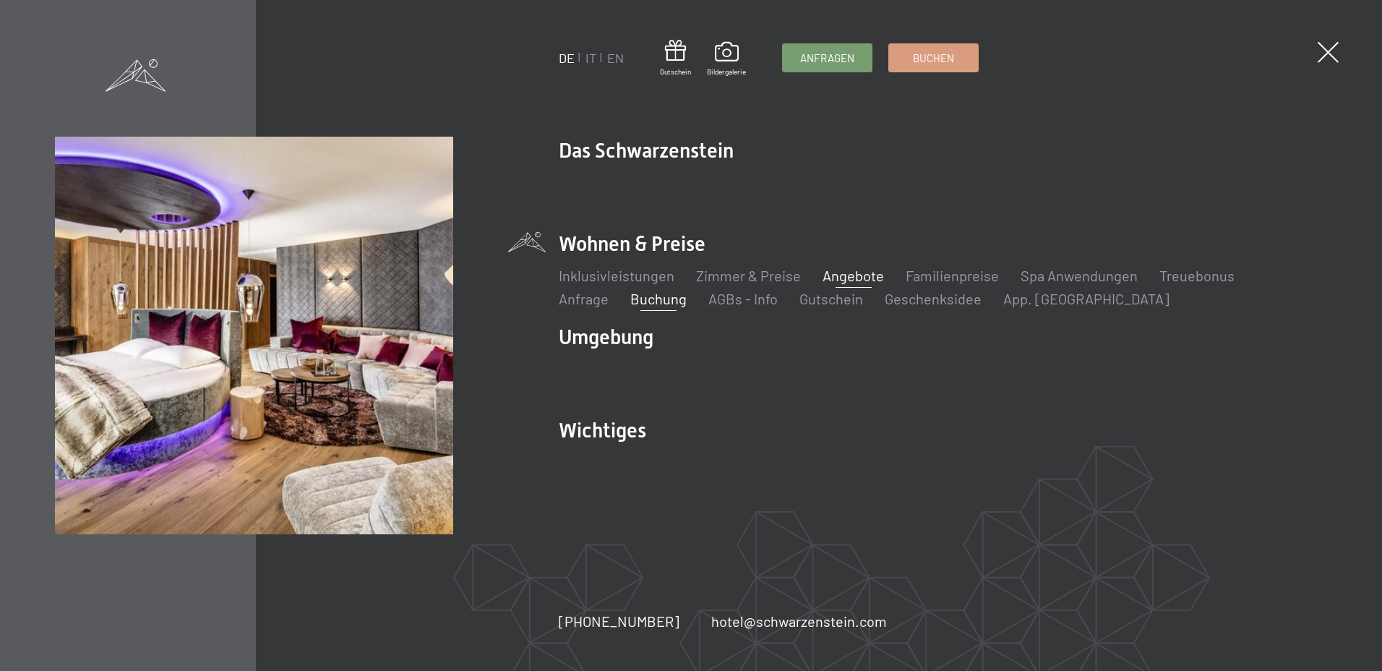
click at [860, 275] on link "Angebote" at bounding box center [853, 275] width 61 height 17
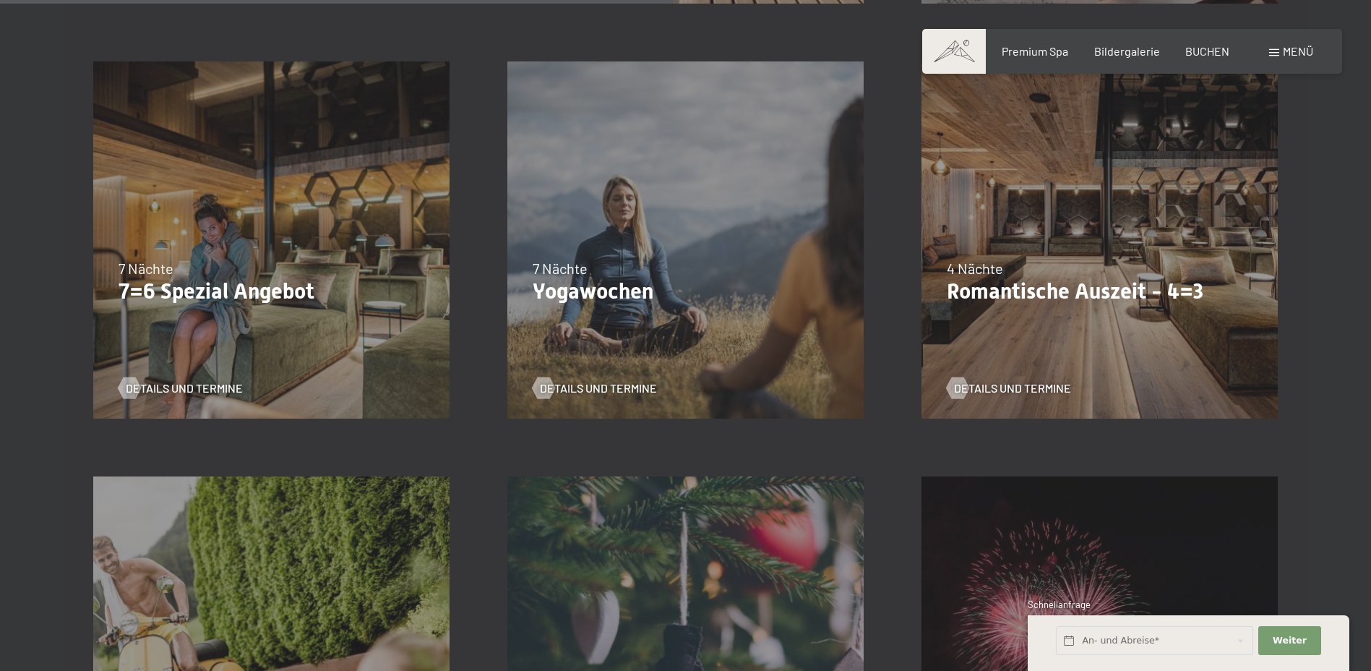
scroll to position [1229, 0]
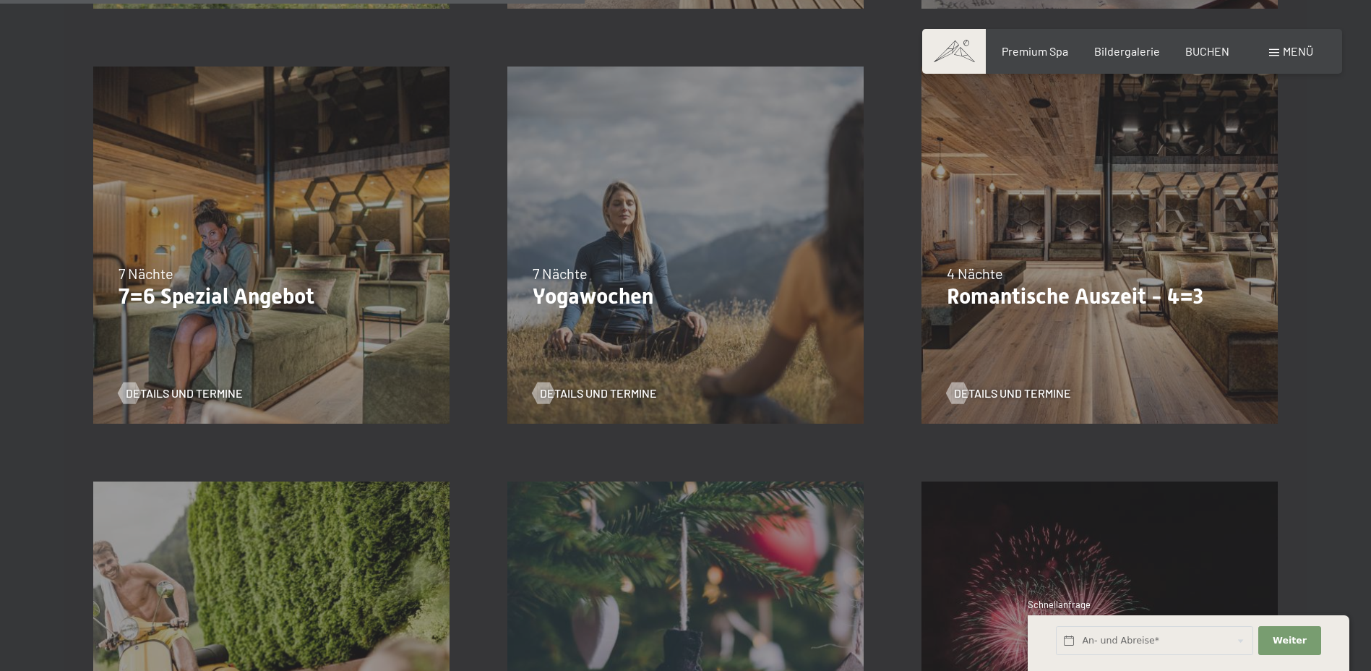
click at [1062, 262] on div "09.11.–[DATE] 08.12.–[DATE] 11.01.–[DATE] 08.03.–[DATE] 29.03.–[DATE] 06.04.–[D…" at bounding box center [1100, 245] width 414 height 414
click at [1025, 386] on span "Details und Termine" at bounding box center [1027, 393] width 117 height 16
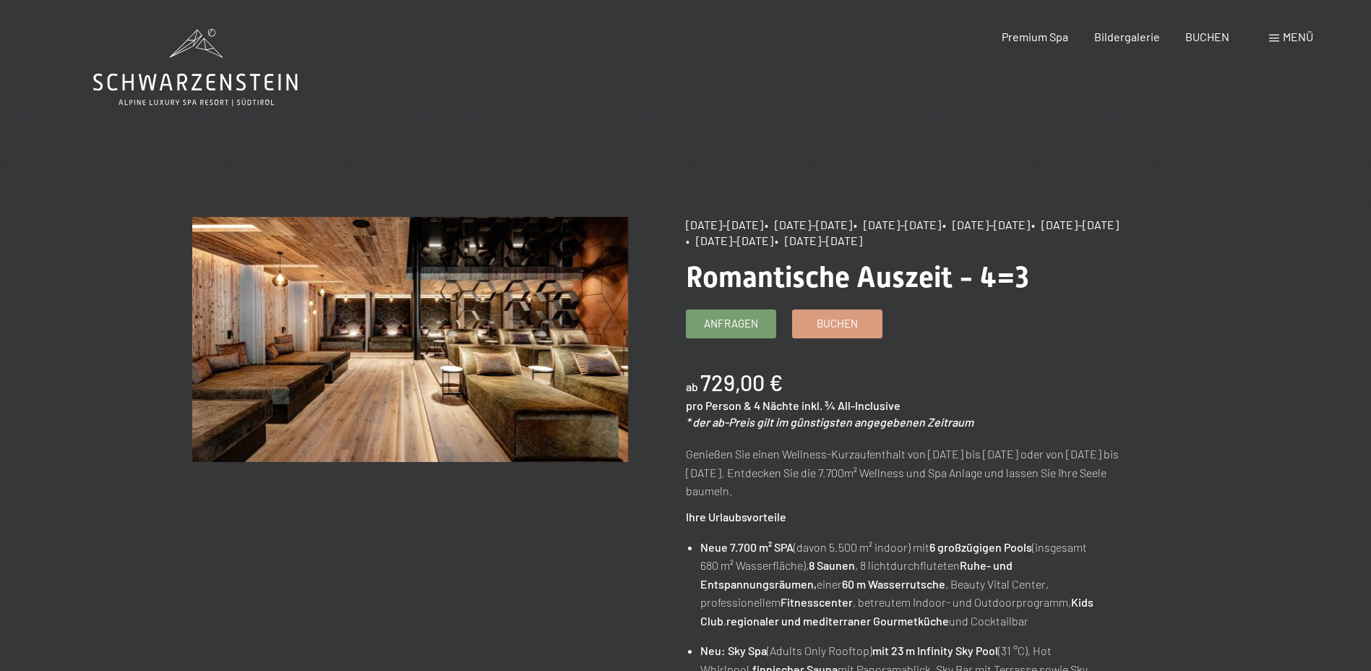
drag, startPoint x: 691, startPoint y: 224, endPoint x: 769, endPoint y: 225, distance: 78.1
click at [763, 225] on span "[DATE]–[DATE]" at bounding box center [724, 225] width 77 height 14
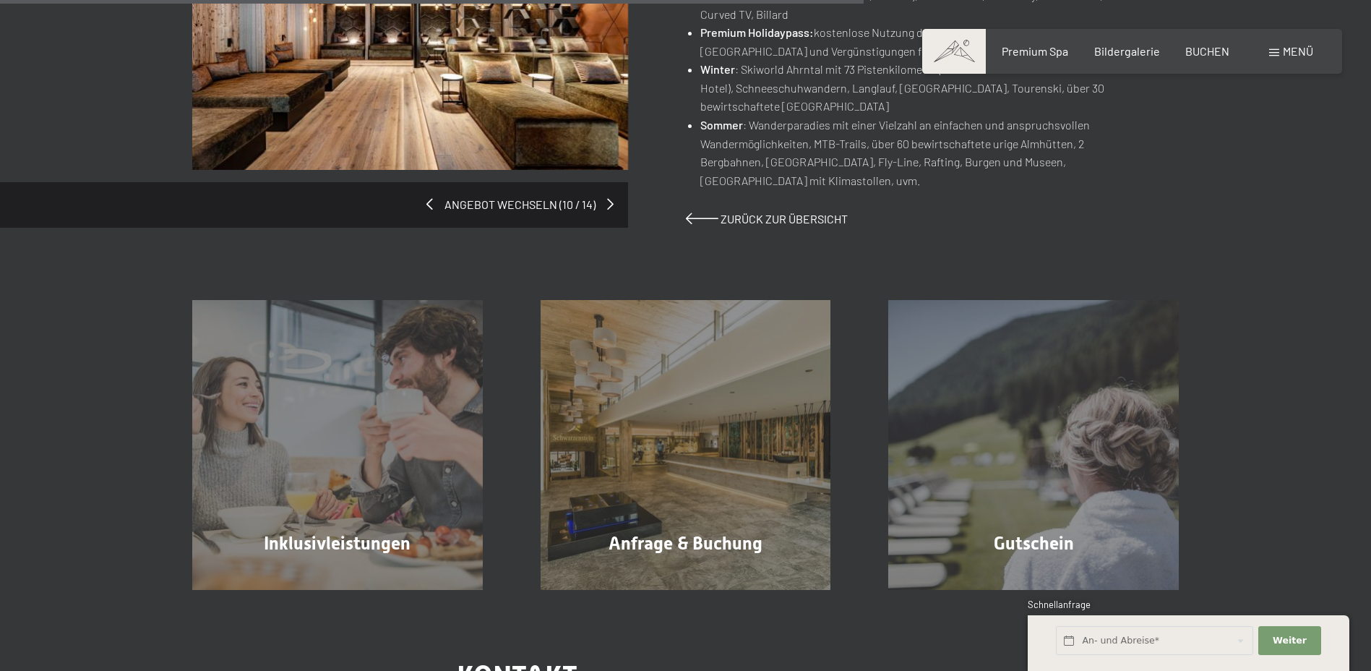
scroll to position [1157, 0]
